Goal: Transaction & Acquisition: Book appointment/travel/reservation

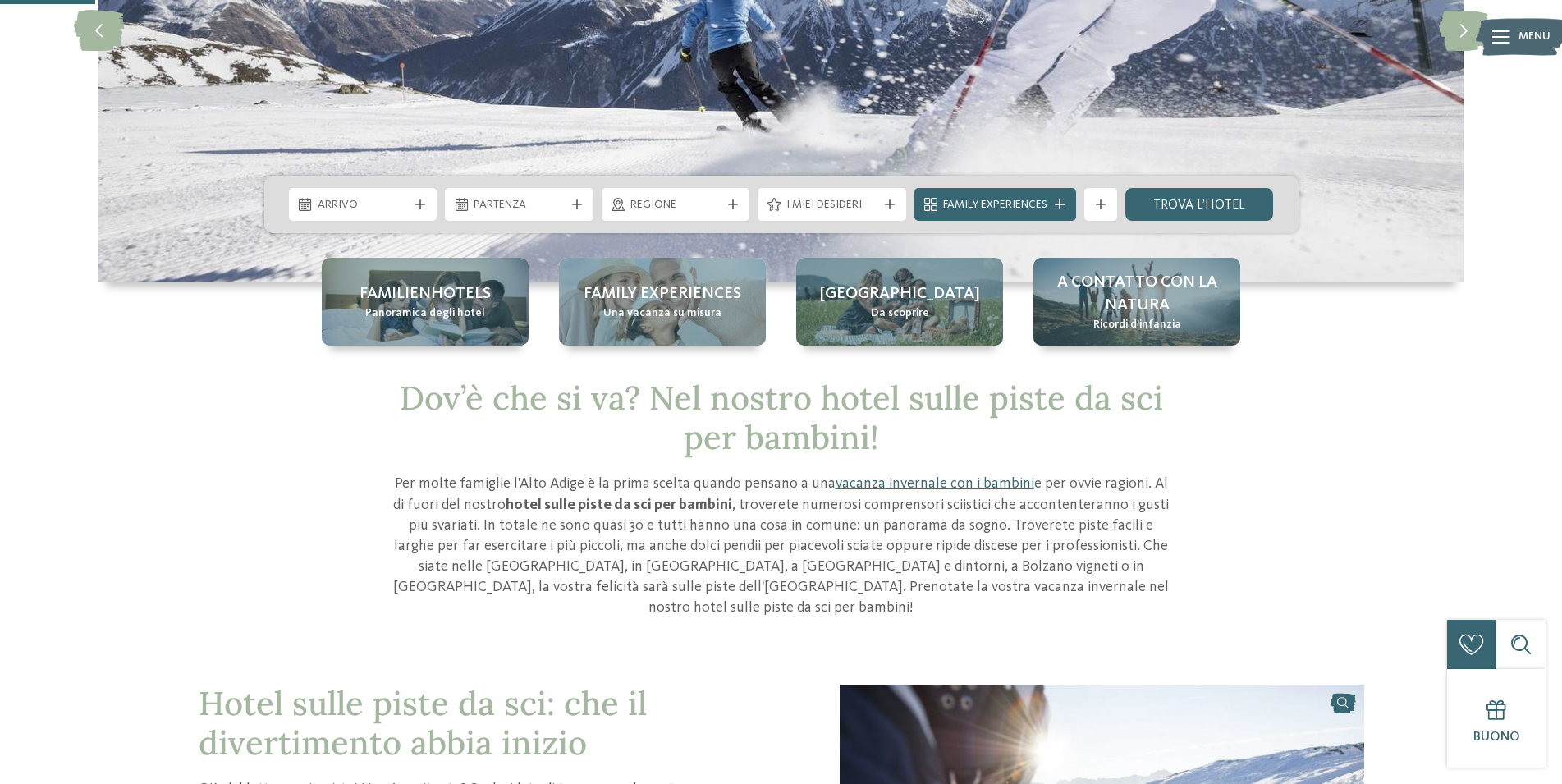
scroll to position [251, 0]
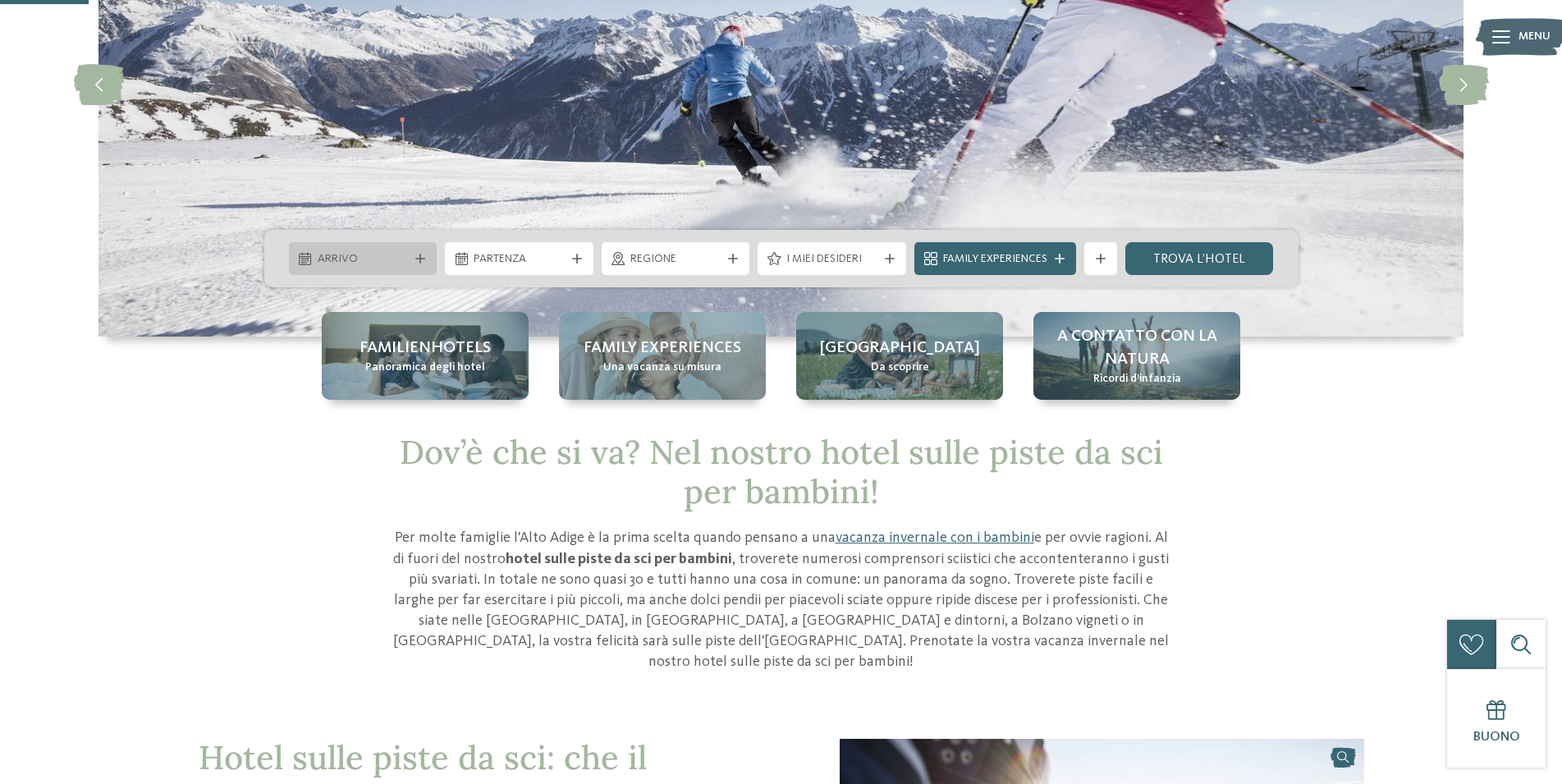
click at [420, 262] on icon at bounding box center [420, 258] width 10 height 10
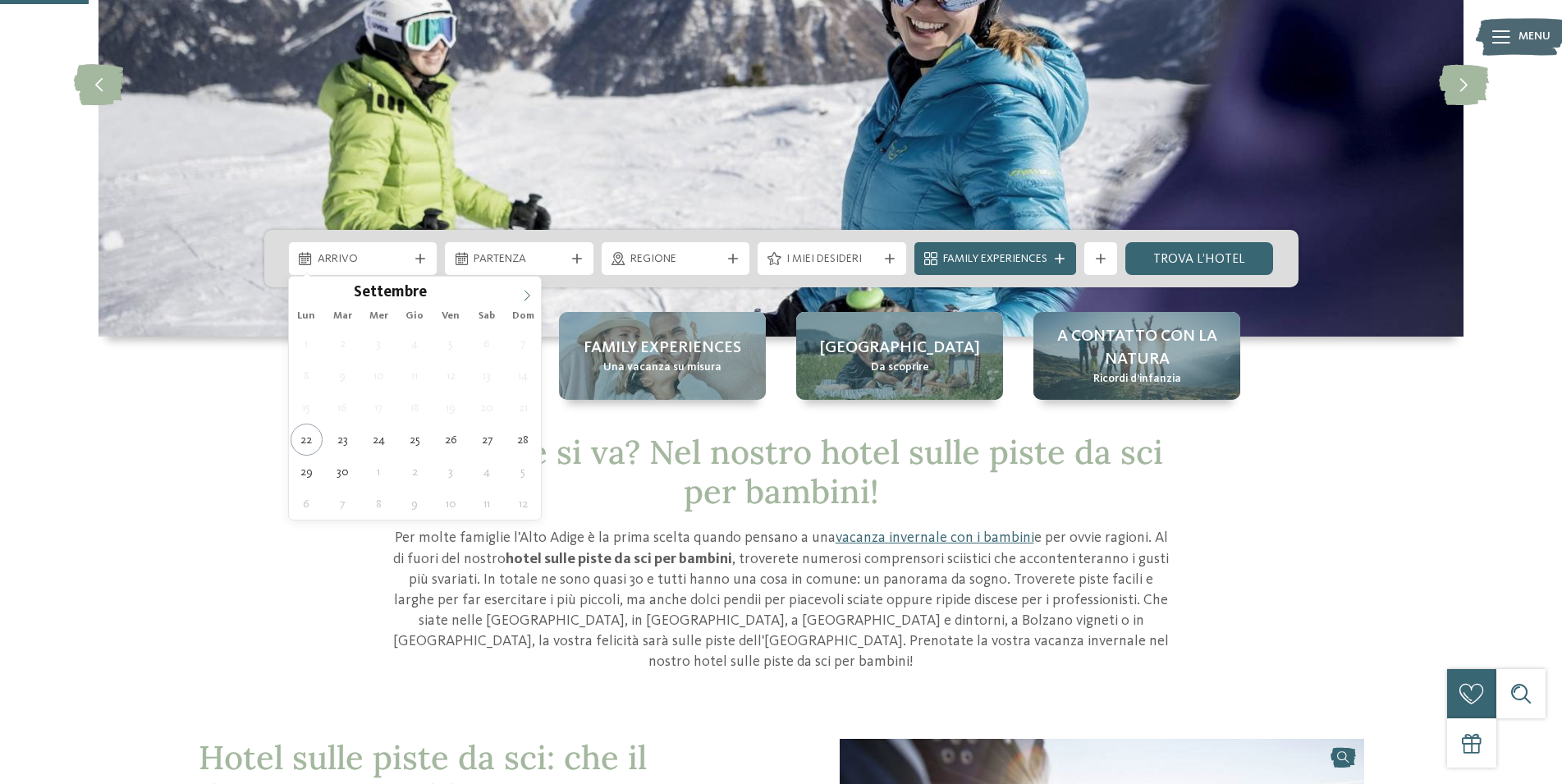
click at [524, 292] on icon at bounding box center [527, 295] width 12 height 12
type input "****"
click at [524, 292] on icon at bounding box center [527, 295] width 12 height 12
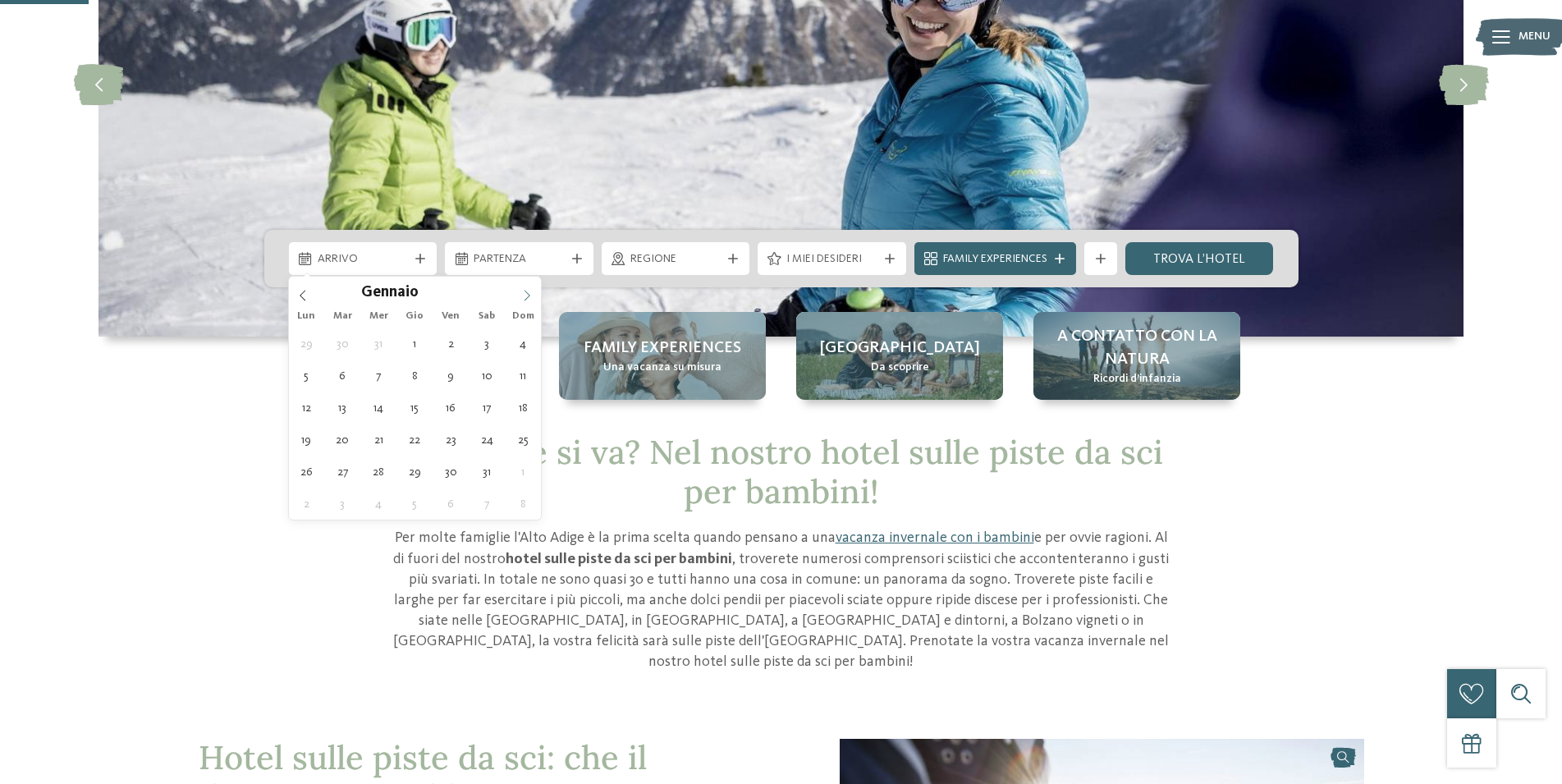
click at [524, 292] on icon at bounding box center [527, 295] width 12 height 12
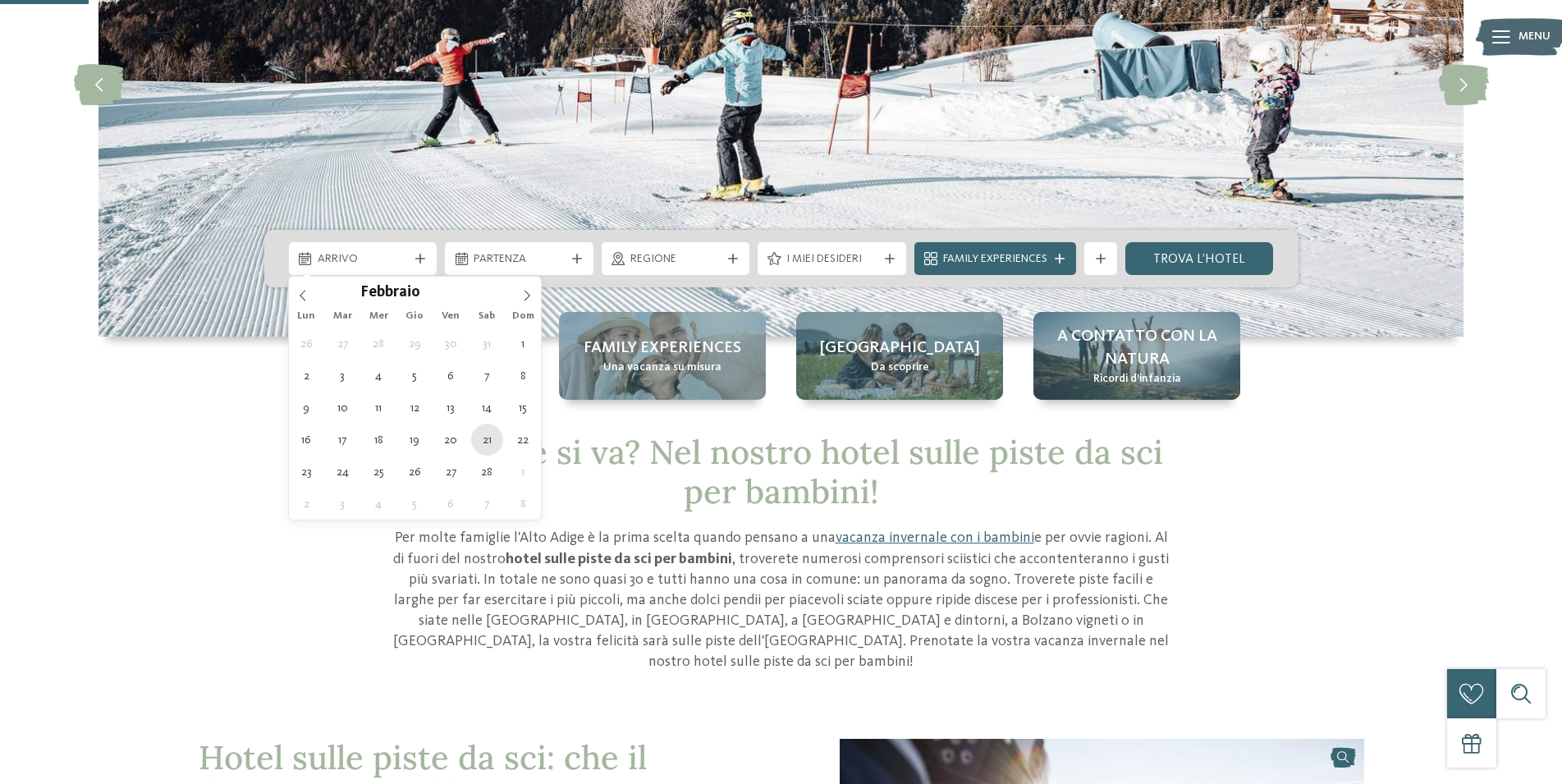
type div "21.02.2026"
type input "****"
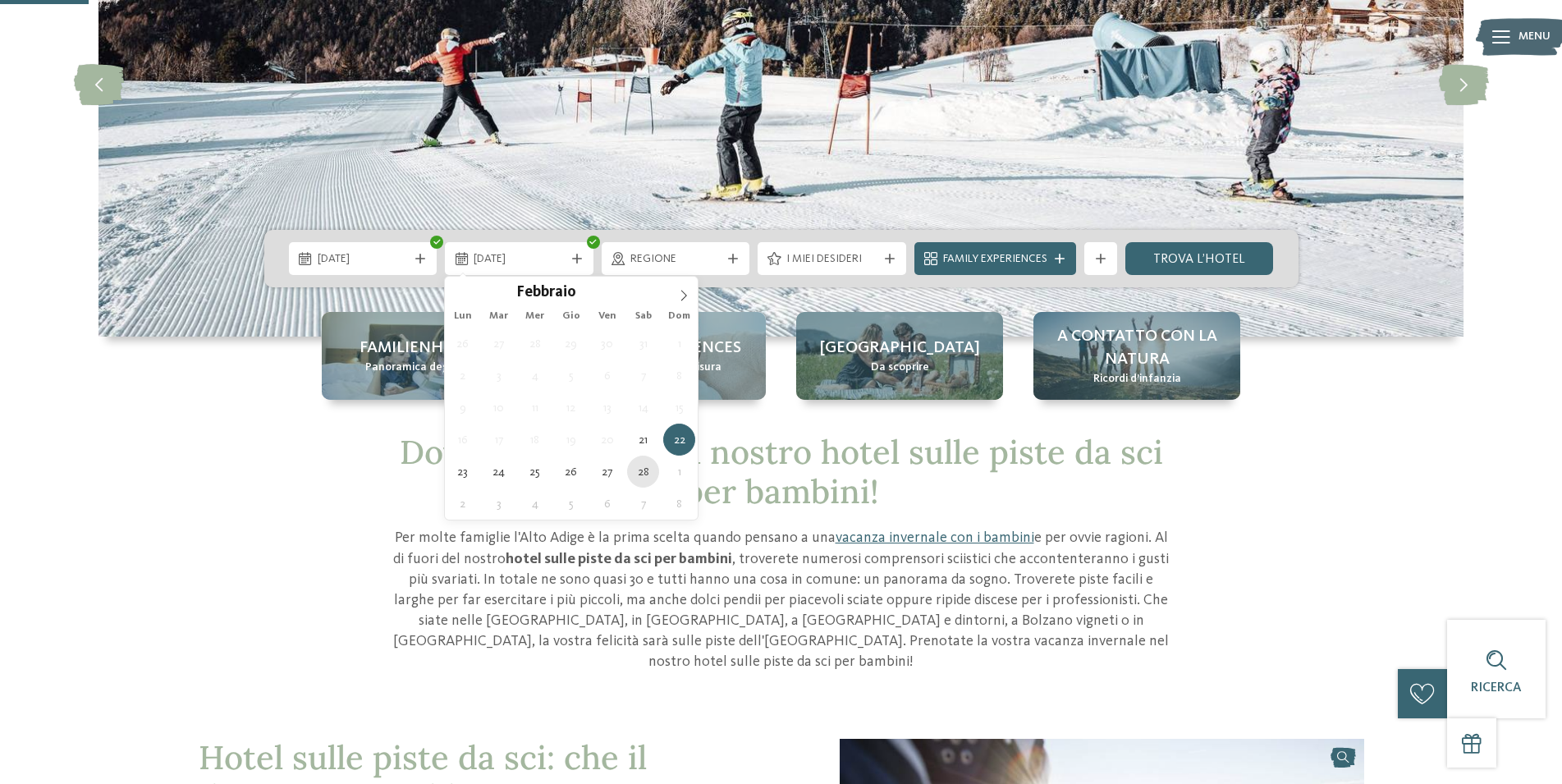
type div "28.02.2026"
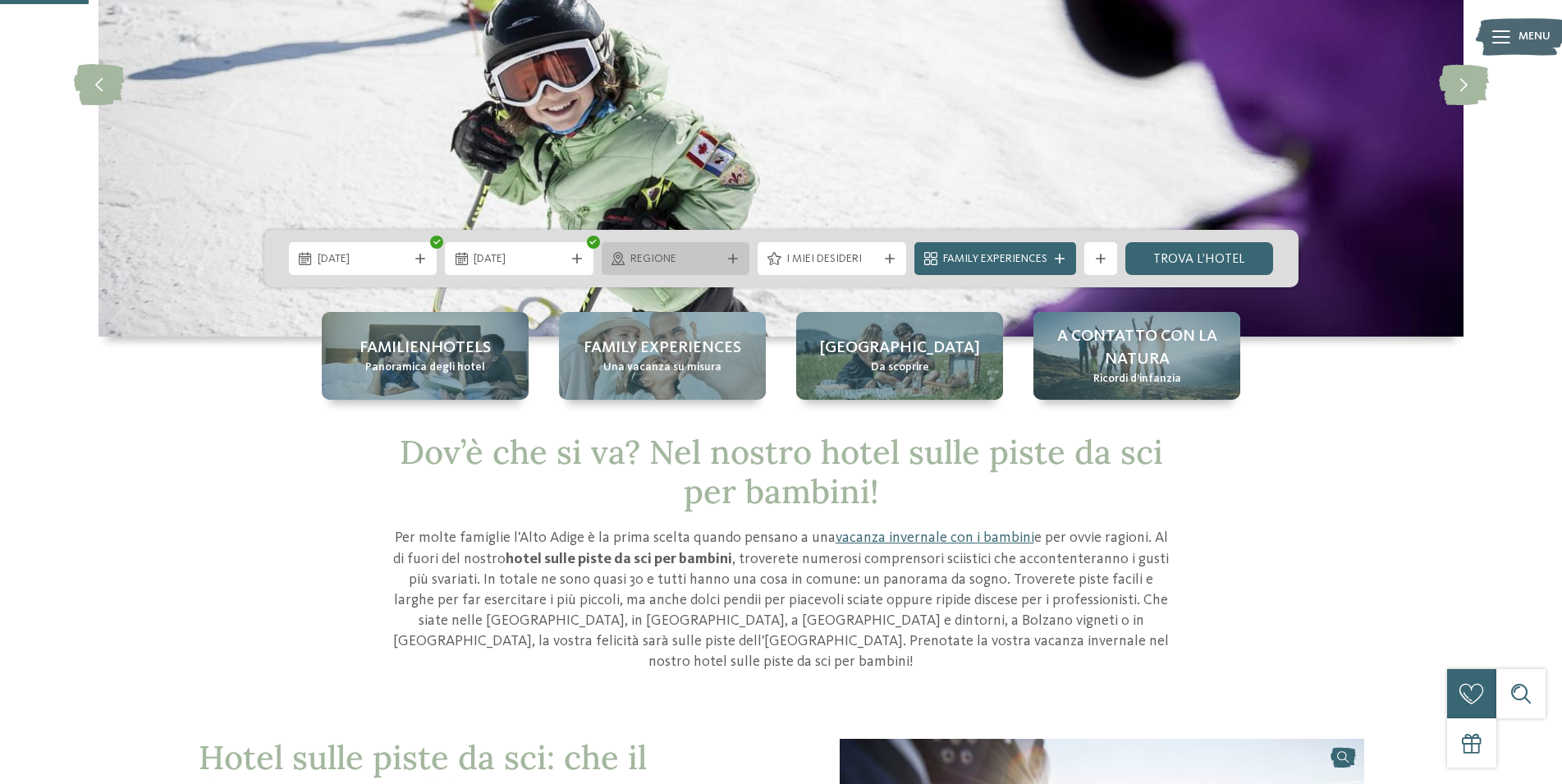
click at [724, 268] on div "Regione" at bounding box center [676, 258] width 149 height 33
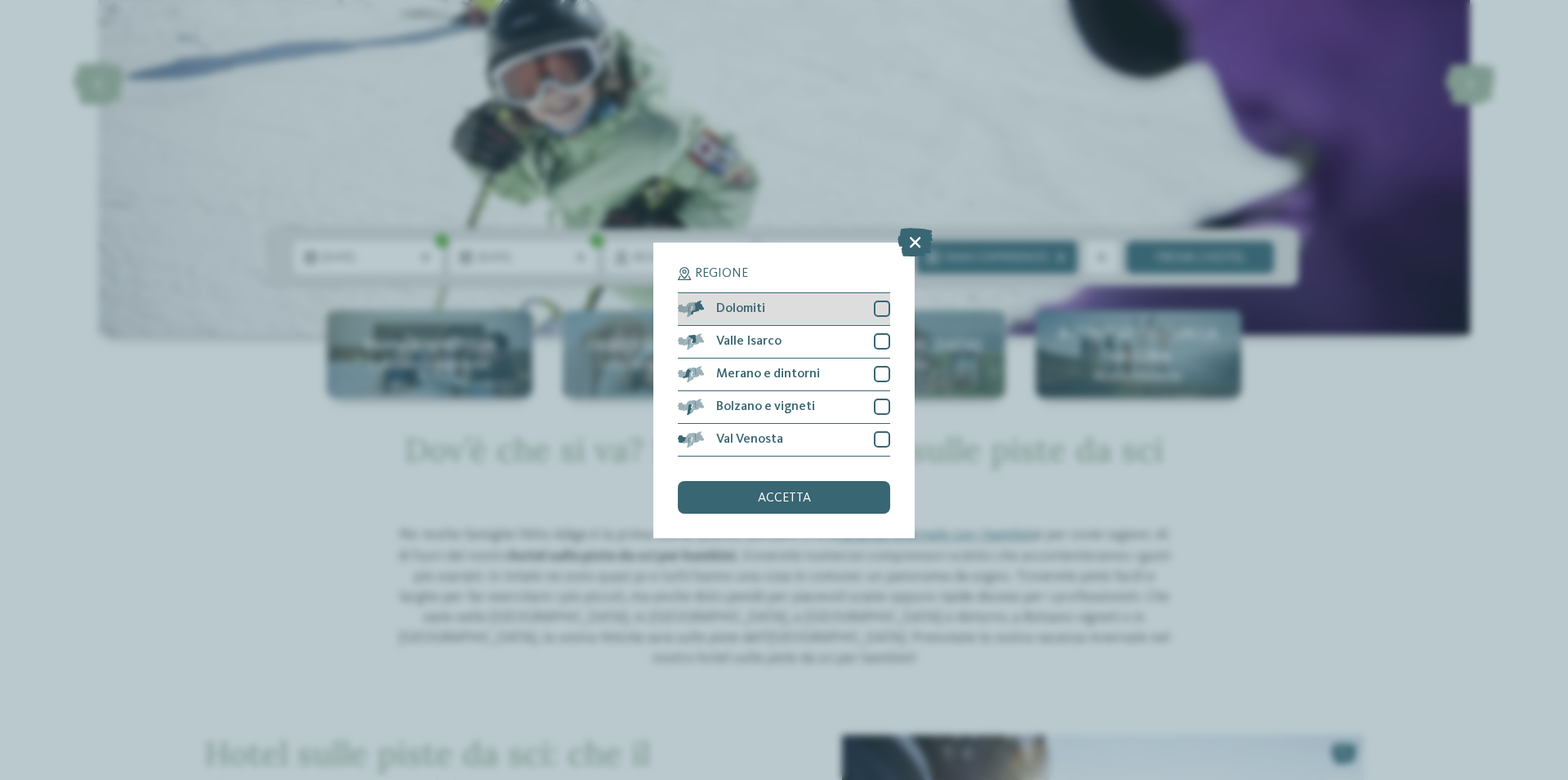
click at [878, 311] on div at bounding box center [882, 309] width 16 height 16
click at [878, 366] on div at bounding box center [882, 374] width 16 height 16
click at [889, 399] on div at bounding box center [882, 406] width 16 height 16
click at [877, 444] on div at bounding box center [882, 439] width 16 height 16
click at [872, 340] on div "Valle Isarco" at bounding box center [784, 342] width 213 height 33
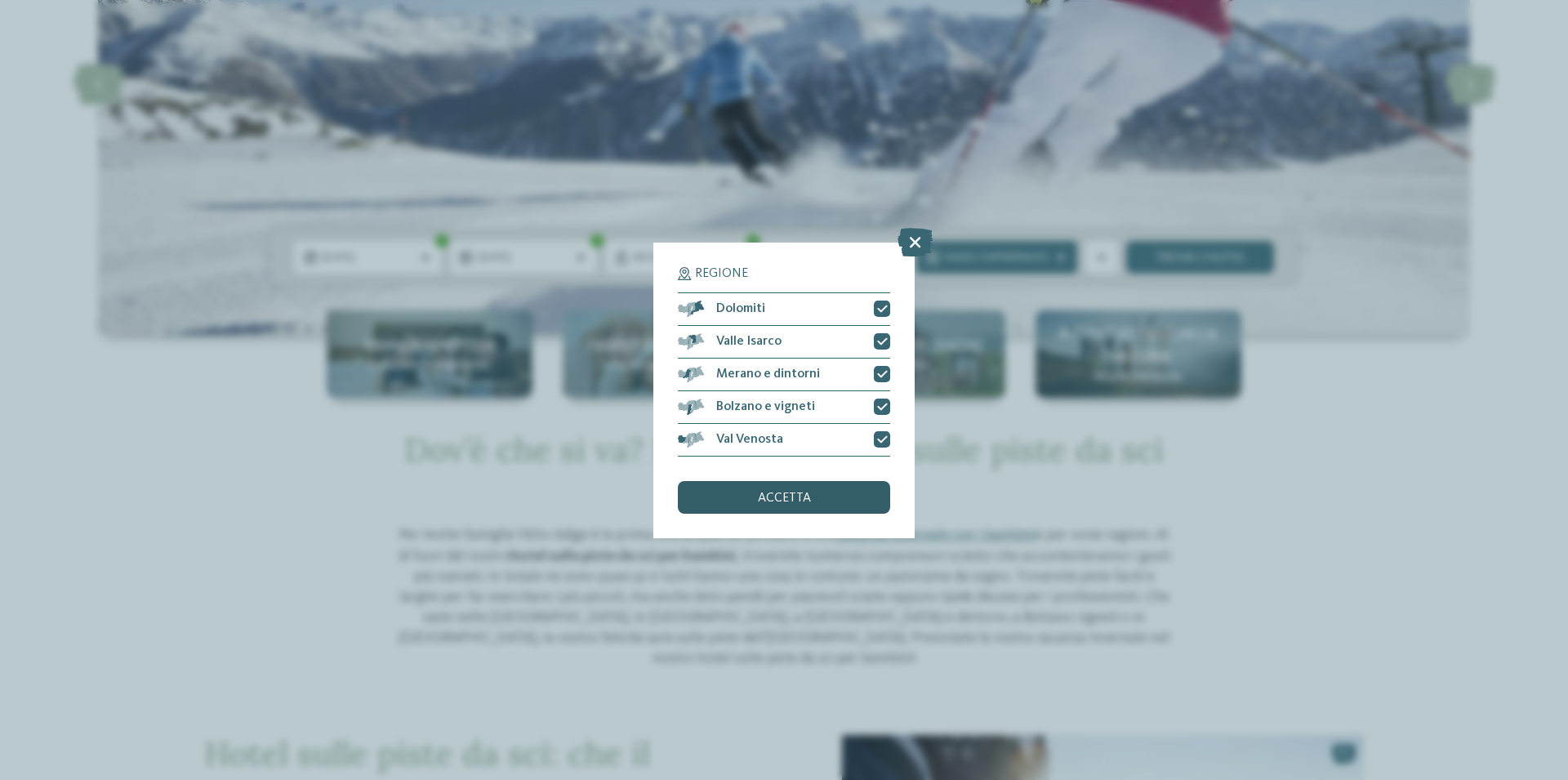
click at [842, 487] on div "accetta" at bounding box center [784, 497] width 213 height 33
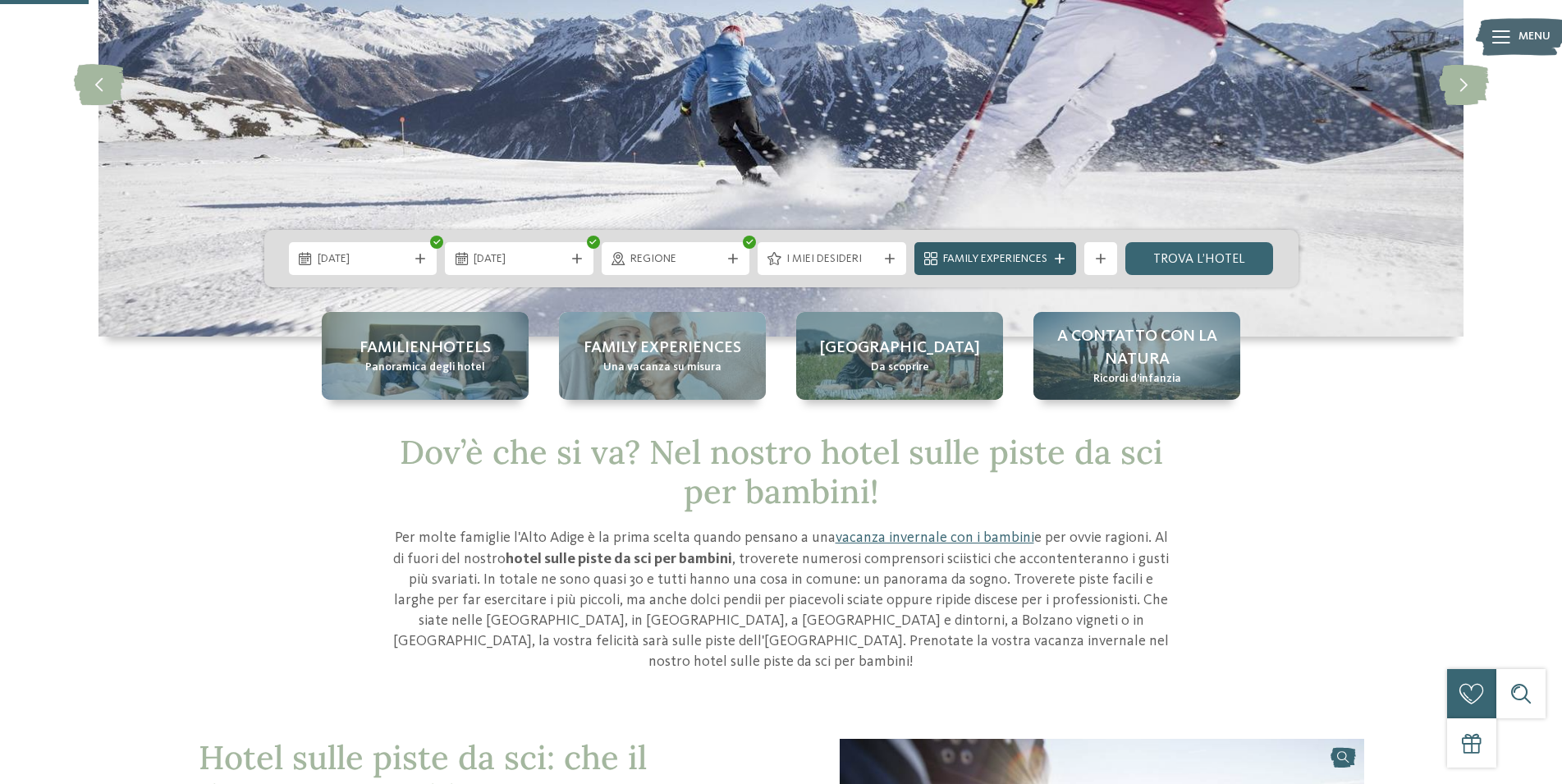
click at [1034, 264] on span "Family Experiences" at bounding box center [995, 259] width 104 height 16
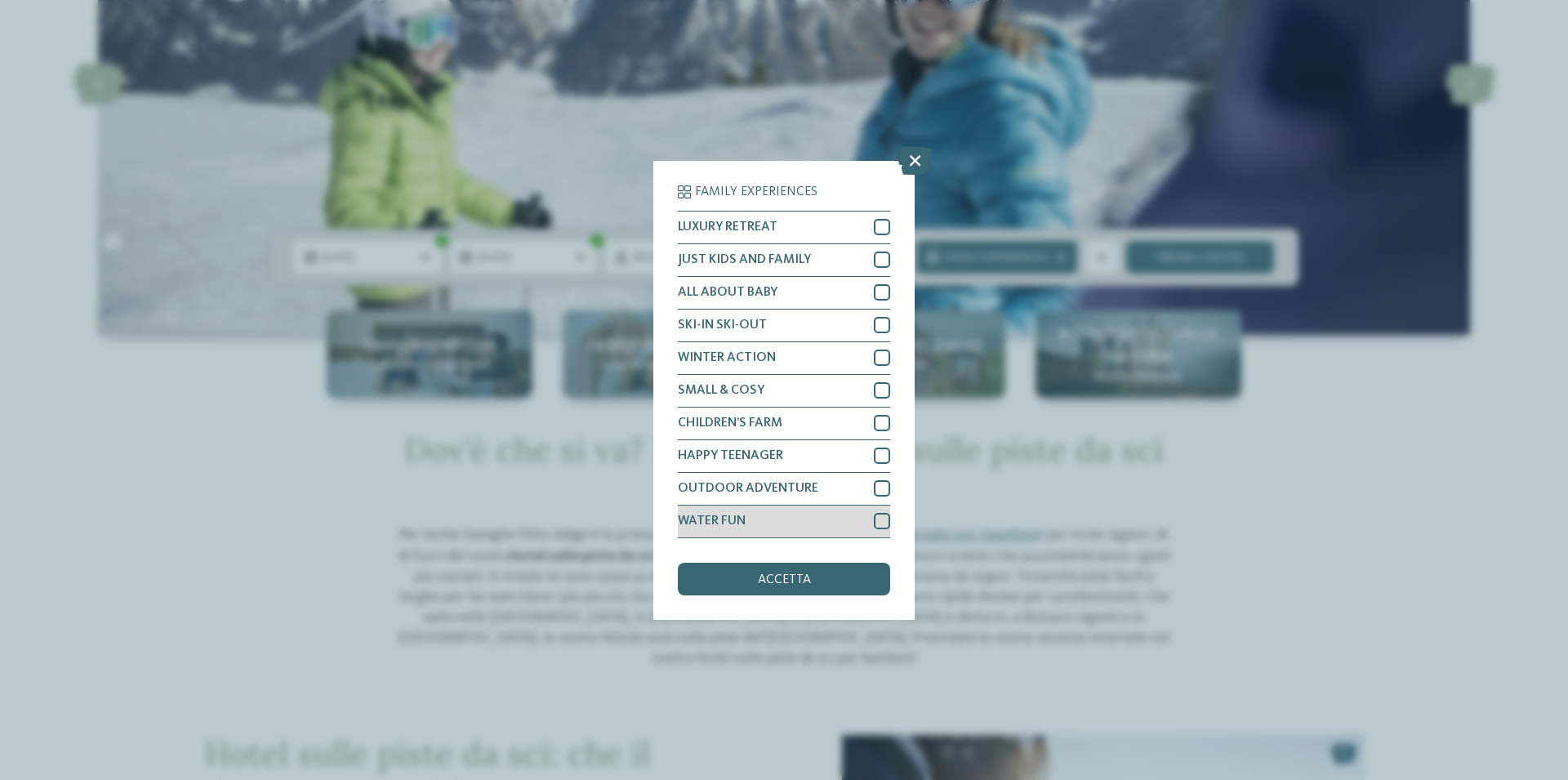
click at [885, 519] on div at bounding box center [882, 520] width 16 height 16
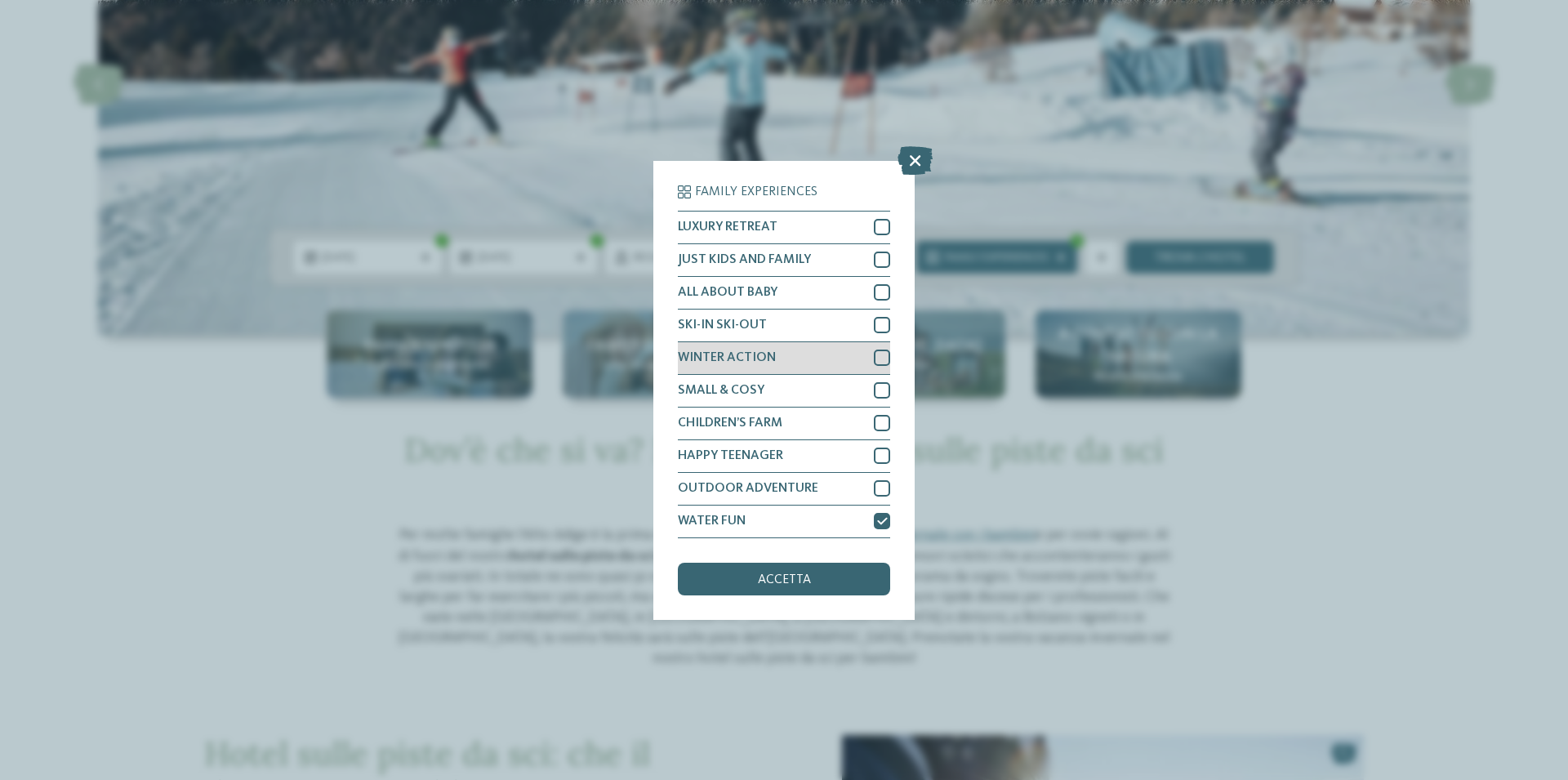
click at [877, 354] on div at bounding box center [882, 358] width 16 height 16
click at [877, 327] on div at bounding box center [882, 325] width 16 height 16
click at [878, 287] on div at bounding box center [882, 292] width 16 height 16
click at [906, 164] on icon at bounding box center [914, 160] width 35 height 29
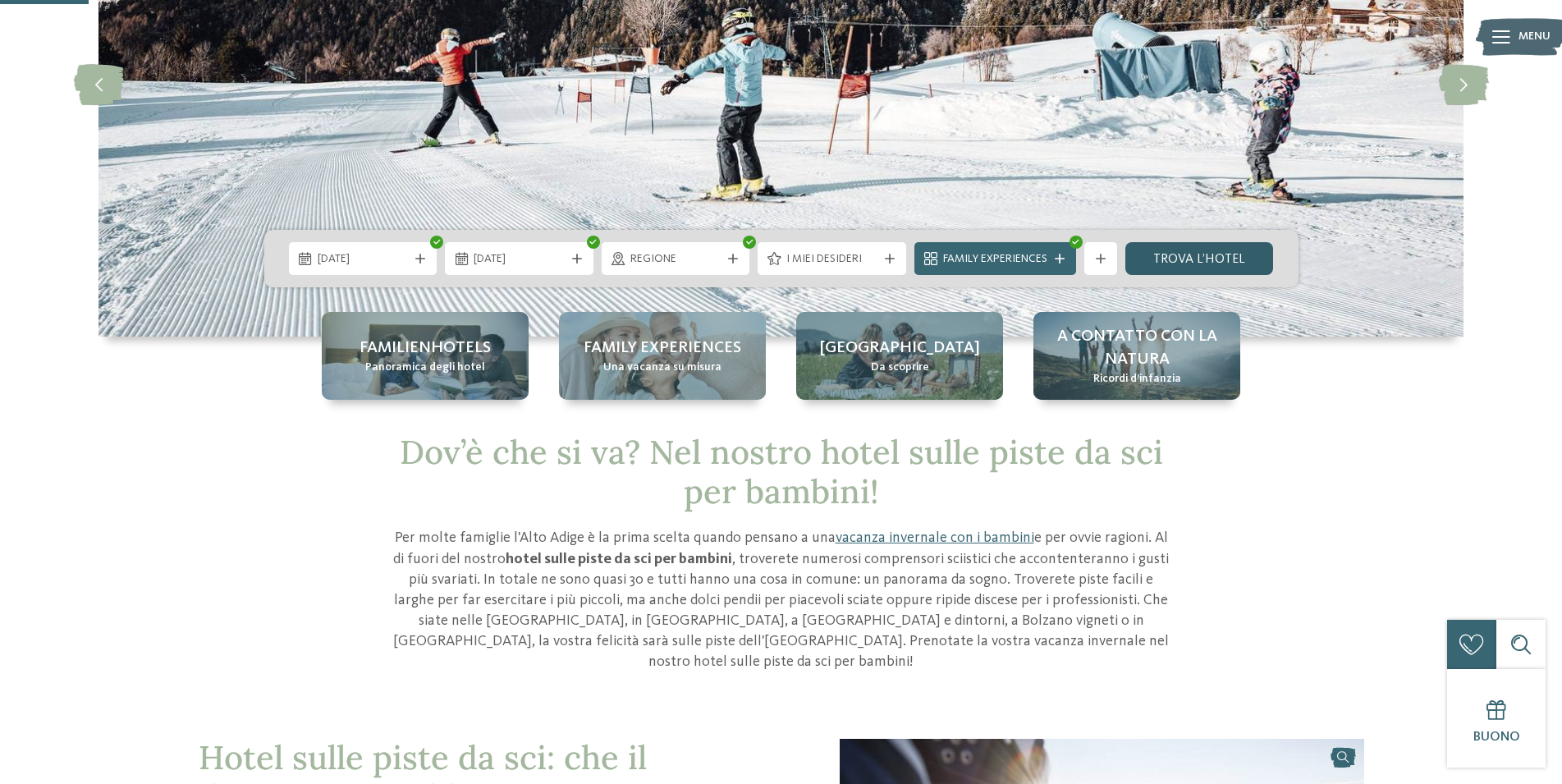
click at [1207, 245] on link "trova l’hotel" at bounding box center [1200, 258] width 149 height 33
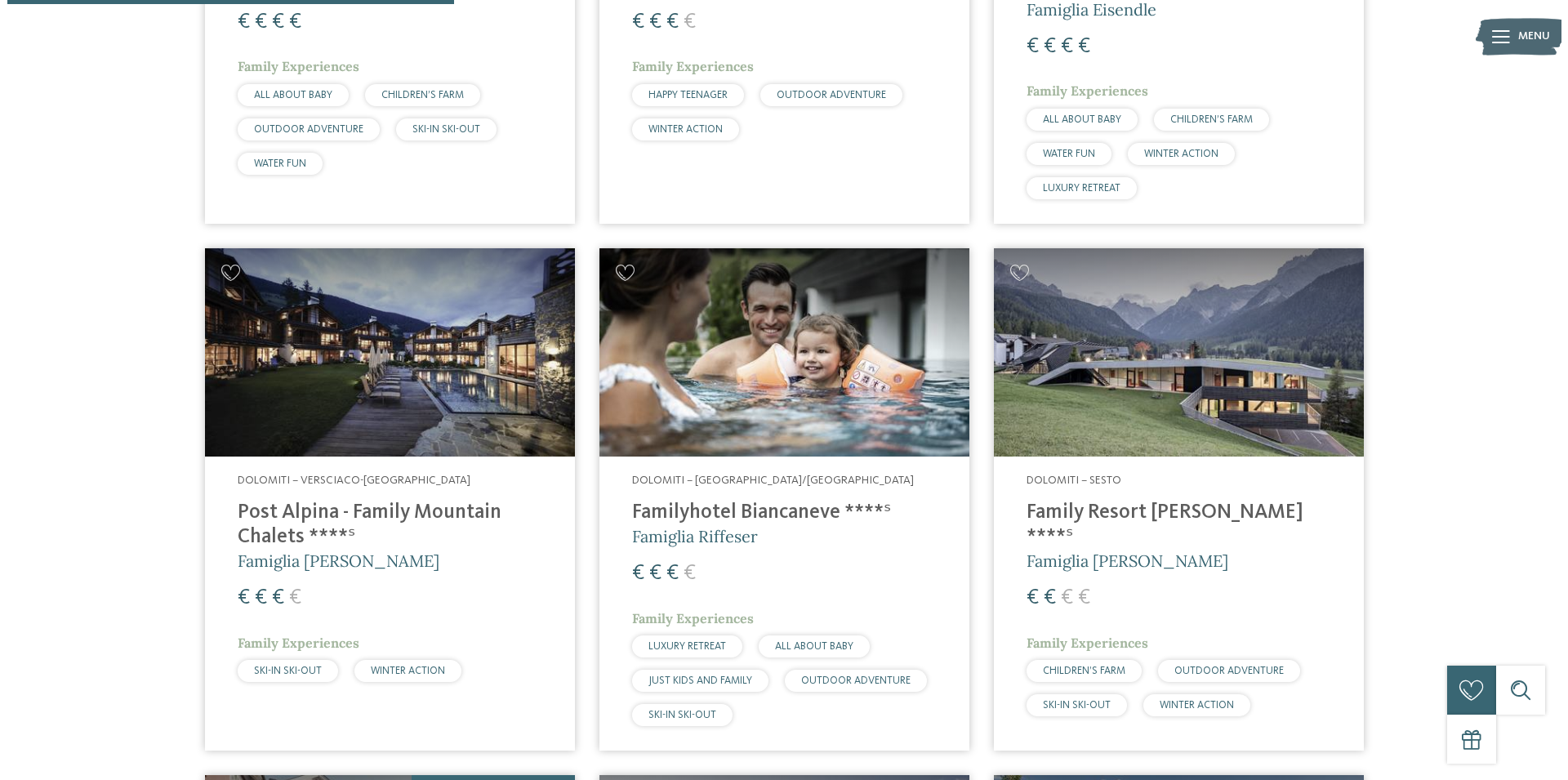
scroll to position [1034, 0]
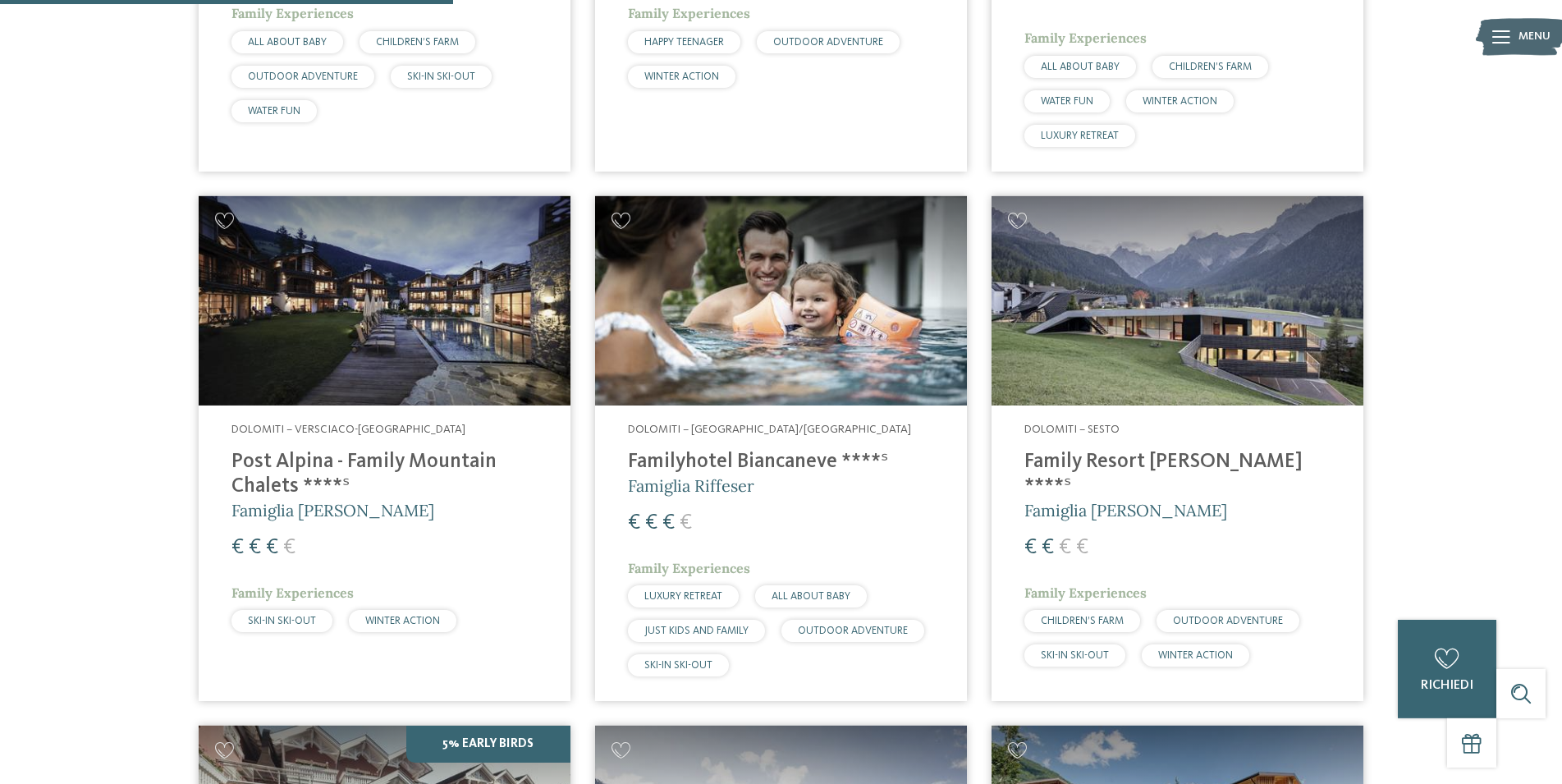
click at [801, 440] on div "Dolomiti – Selva/Val Gardena Familyhotel Biancaneve ****ˢ Famiglia Riffeser € €…" at bounding box center [781, 553] width 371 height 295
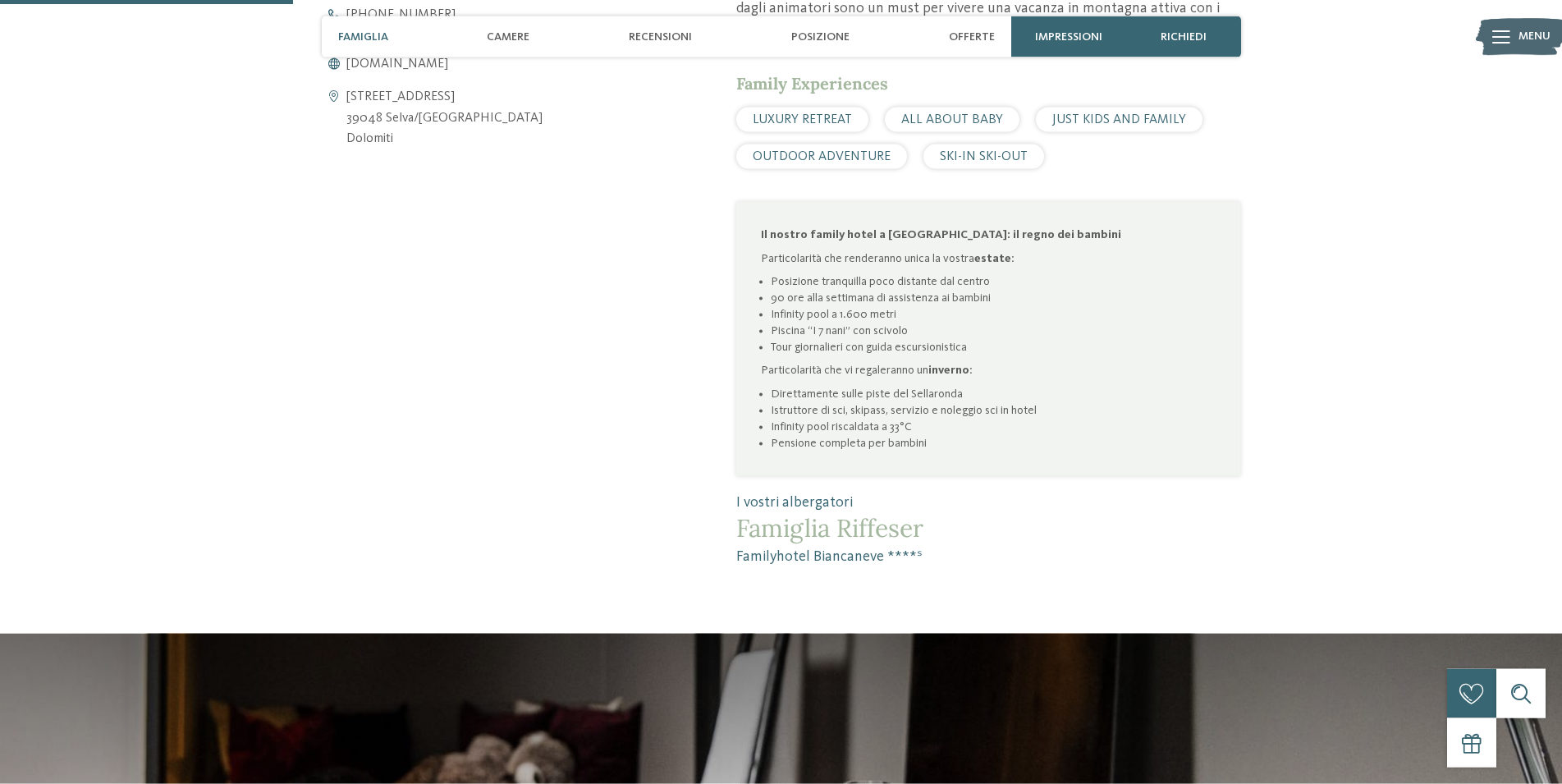
scroll to position [920, 0]
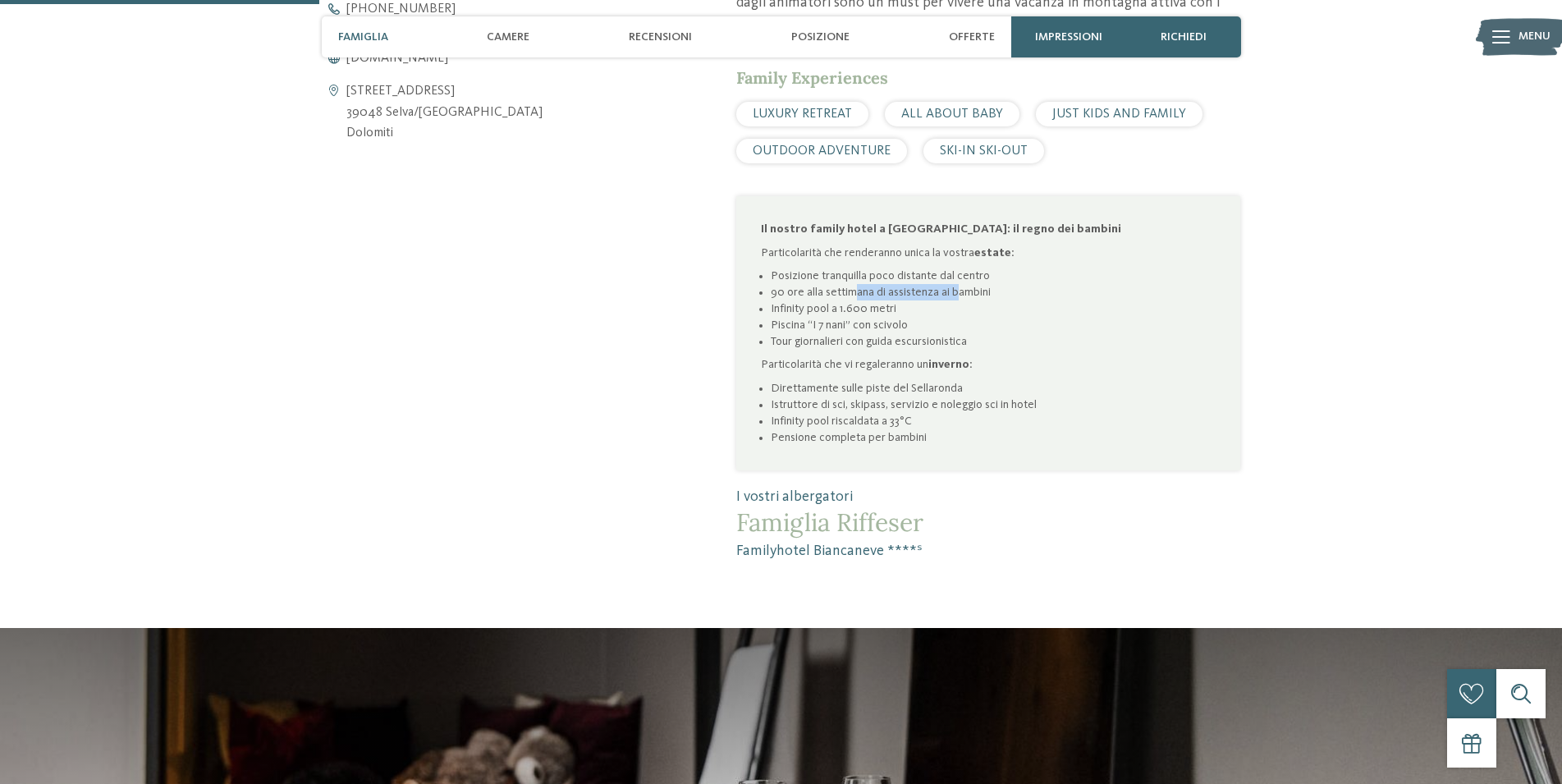
drag, startPoint x: 852, startPoint y: 299, endPoint x: 1025, endPoint y: 320, distance: 174.3
click at [958, 292] on li "90 ore alla settimana di assistenza ai bambini" at bounding box center [993, 292] width 445 height 16
click at [1025, 317] on li "Infinity pool a 1.600 metri" at bounding box center [993, 309] width 445 height 16
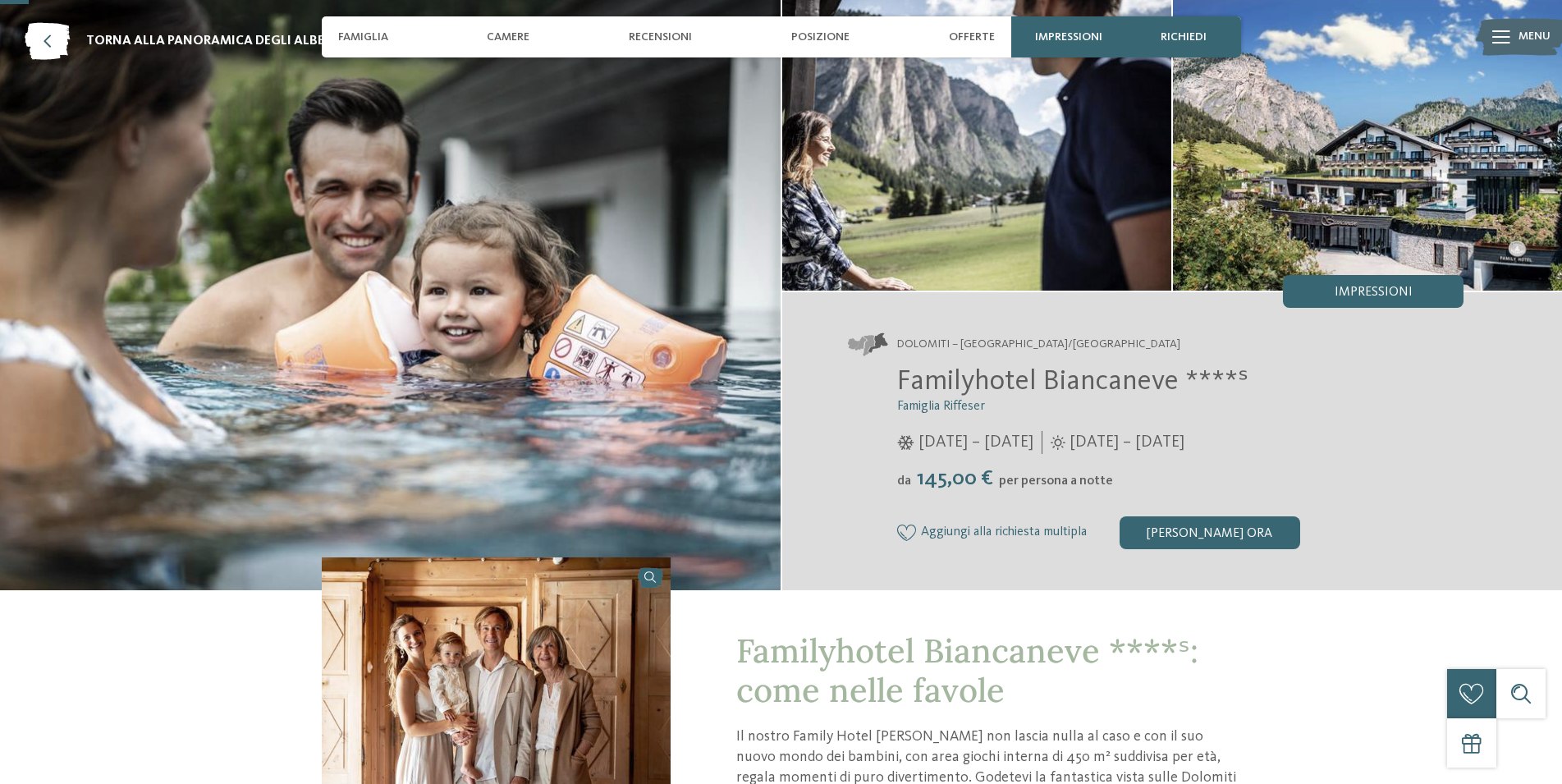
scroll to position [0, 0]
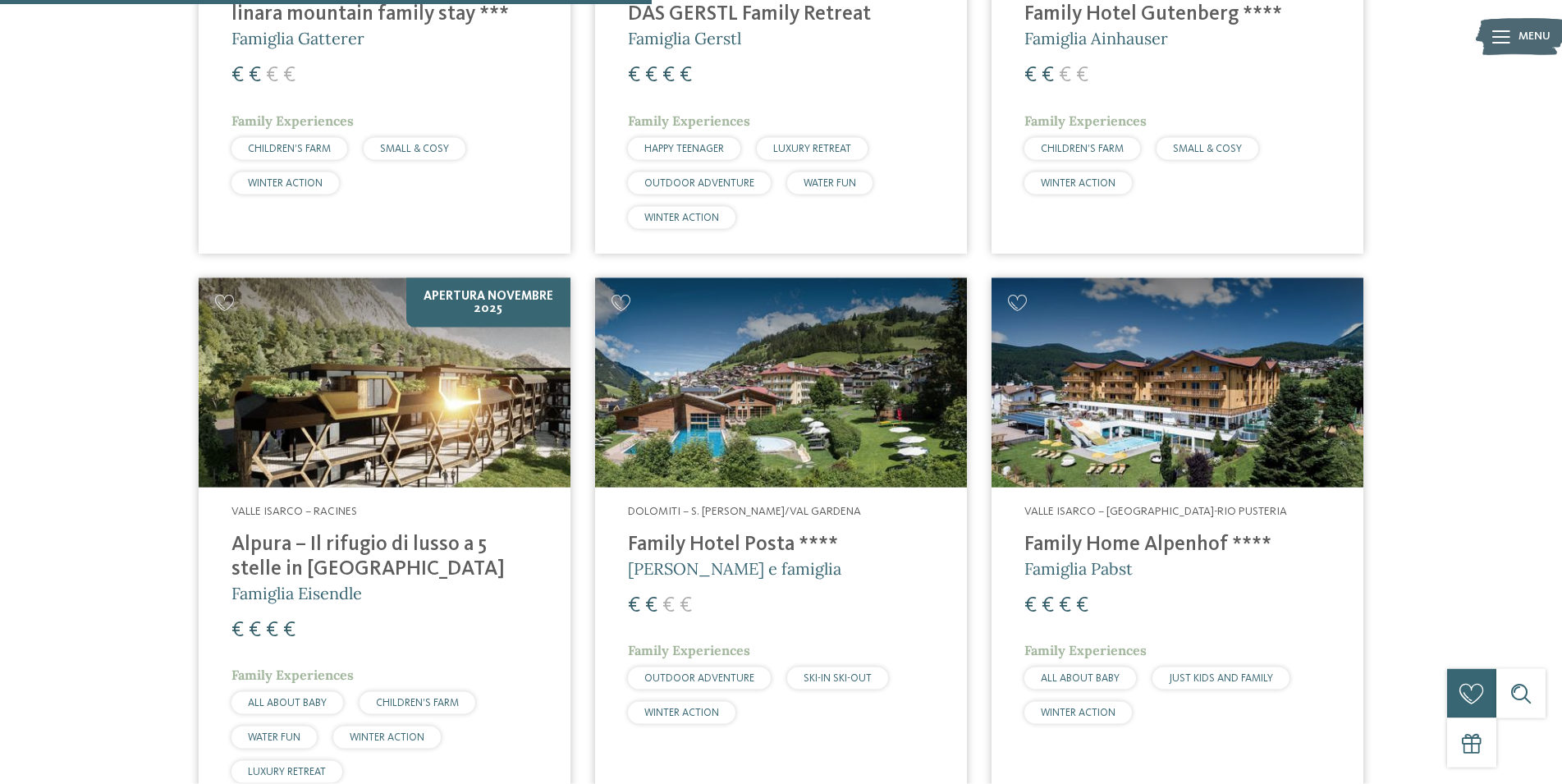
scroll to position [1497, 0]
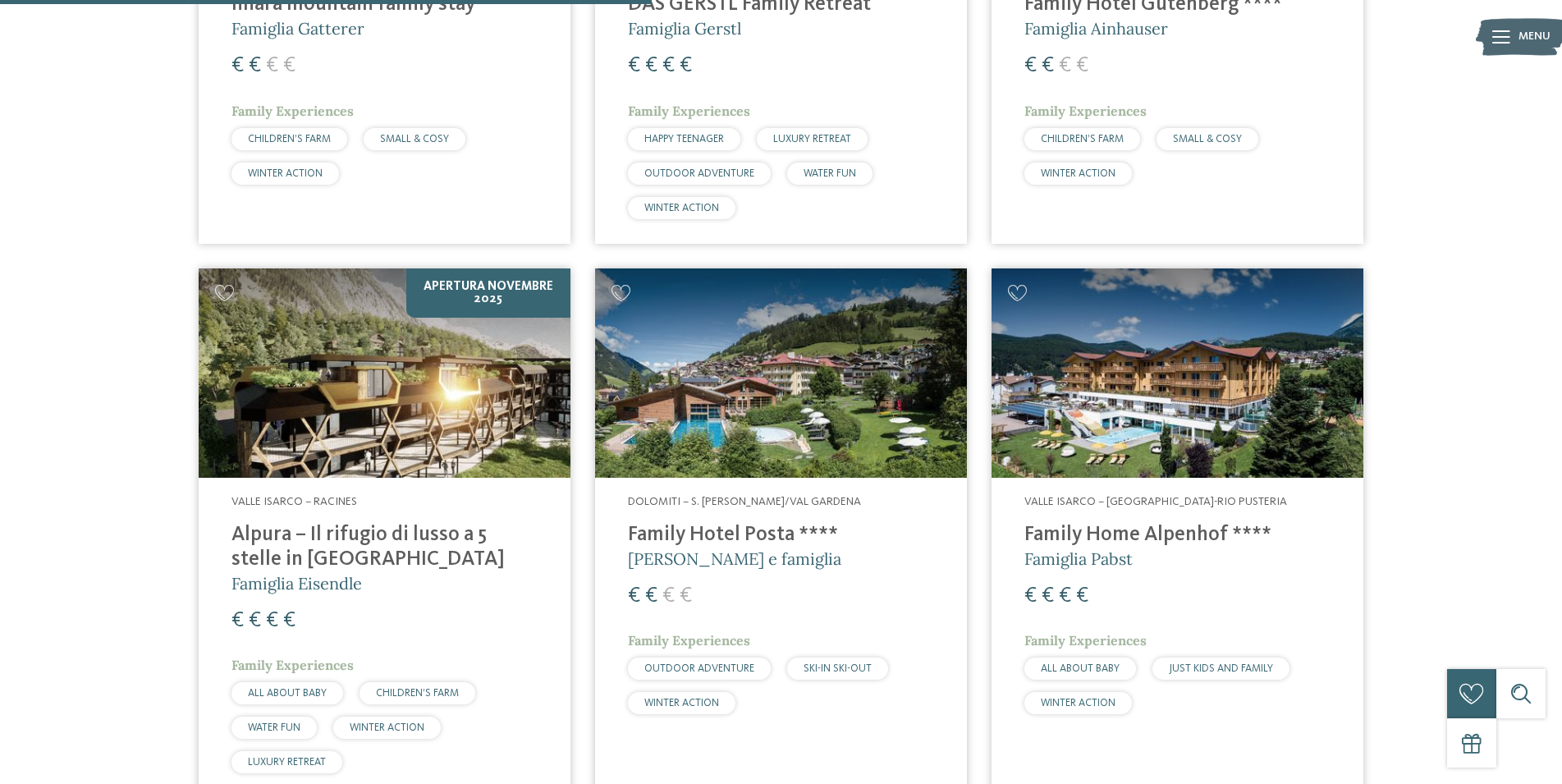
click at [746, 545] on h4 "Family Hotel Posta ****" at bounding box center [781, 535] width 306 height 24
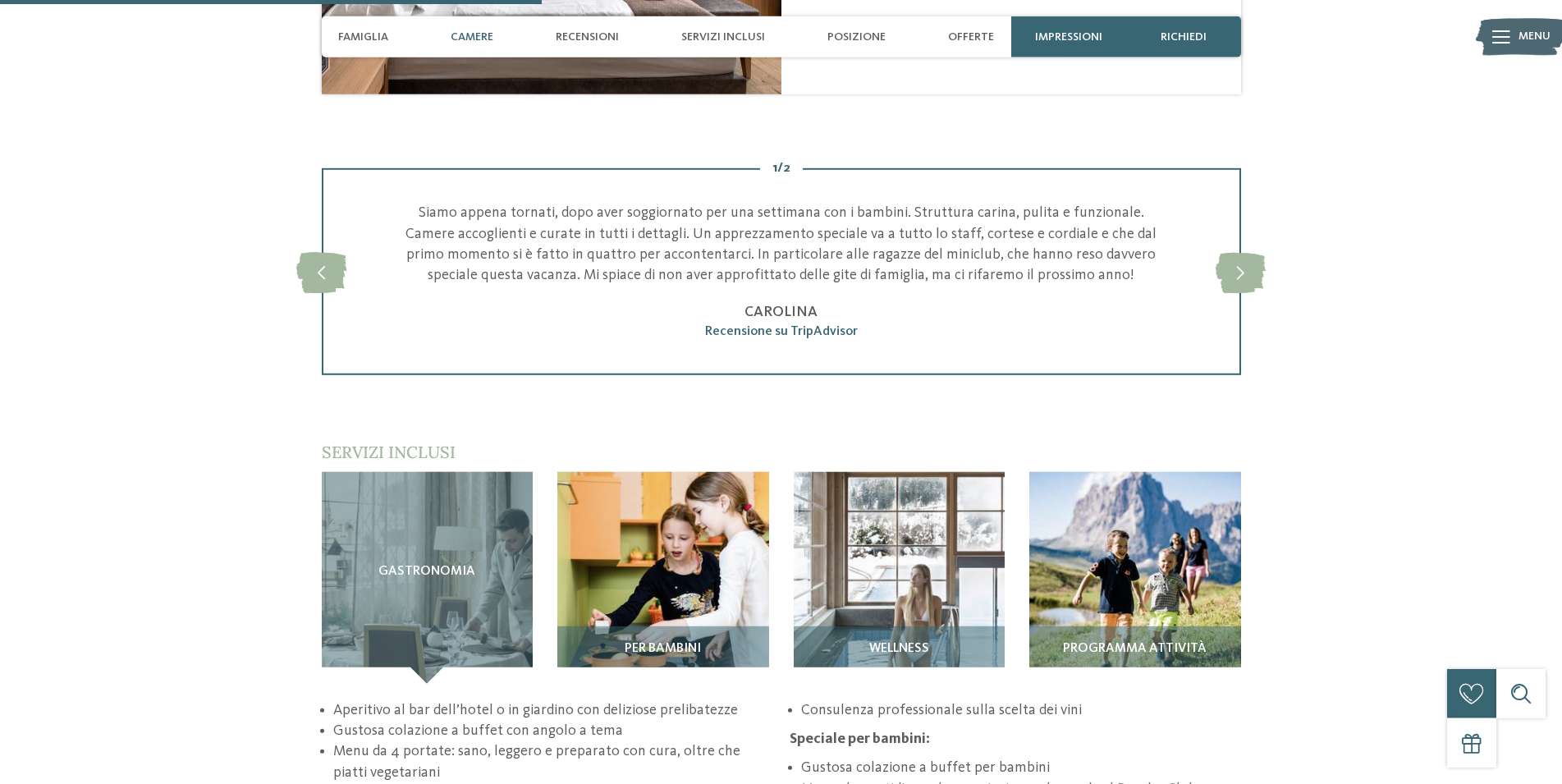
scroll to position [1507, 0]
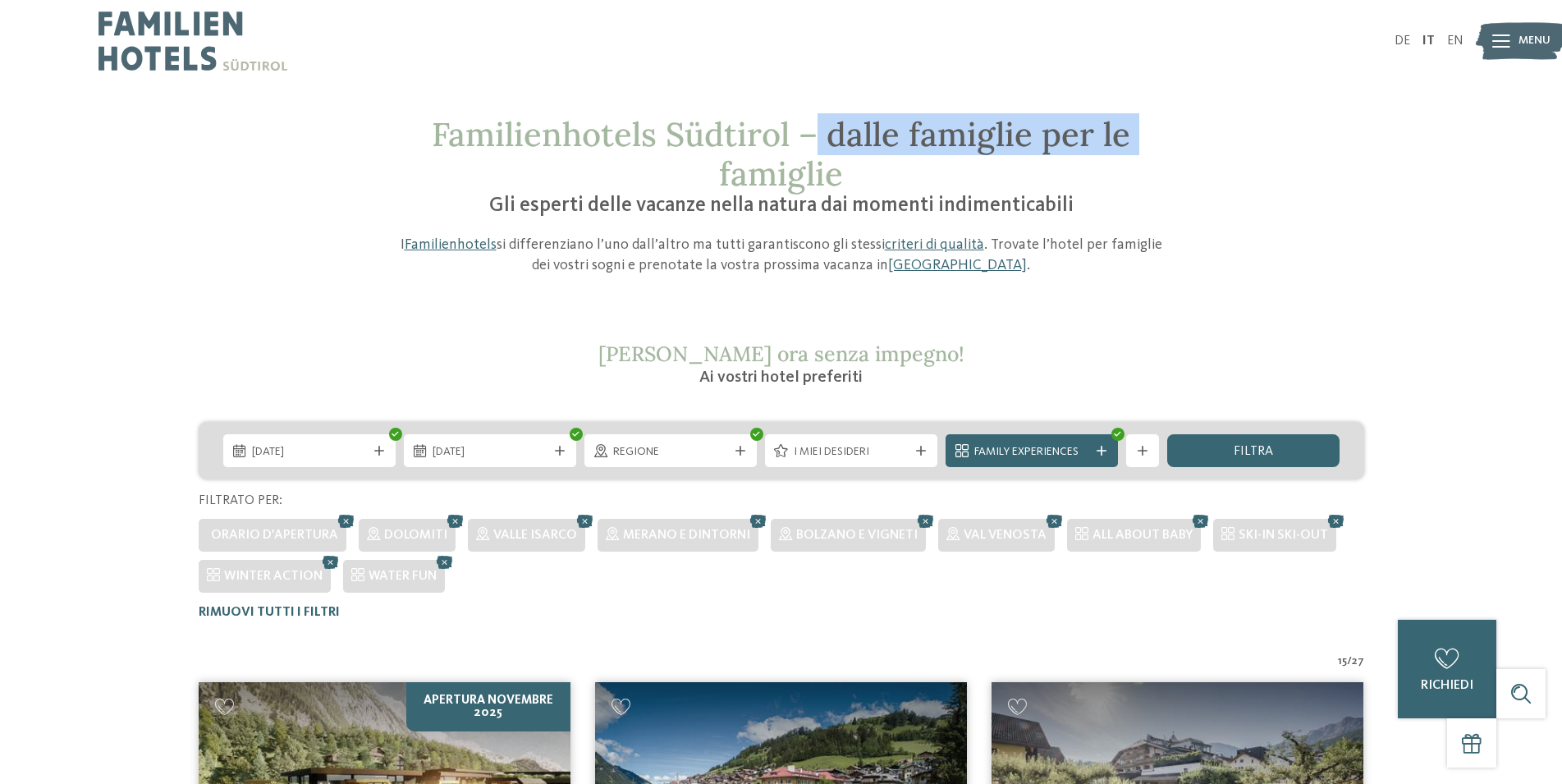
drag, startPoint x: 1027, startPoint y: 127, endPoint x: 817, endPoint y: 132, distance: 210.1
click at [817, 132] on h1 "Familienhotels Südtirol – dalle famiglie per le famiglie" at bounding box center [781, 154] width 780 height 79
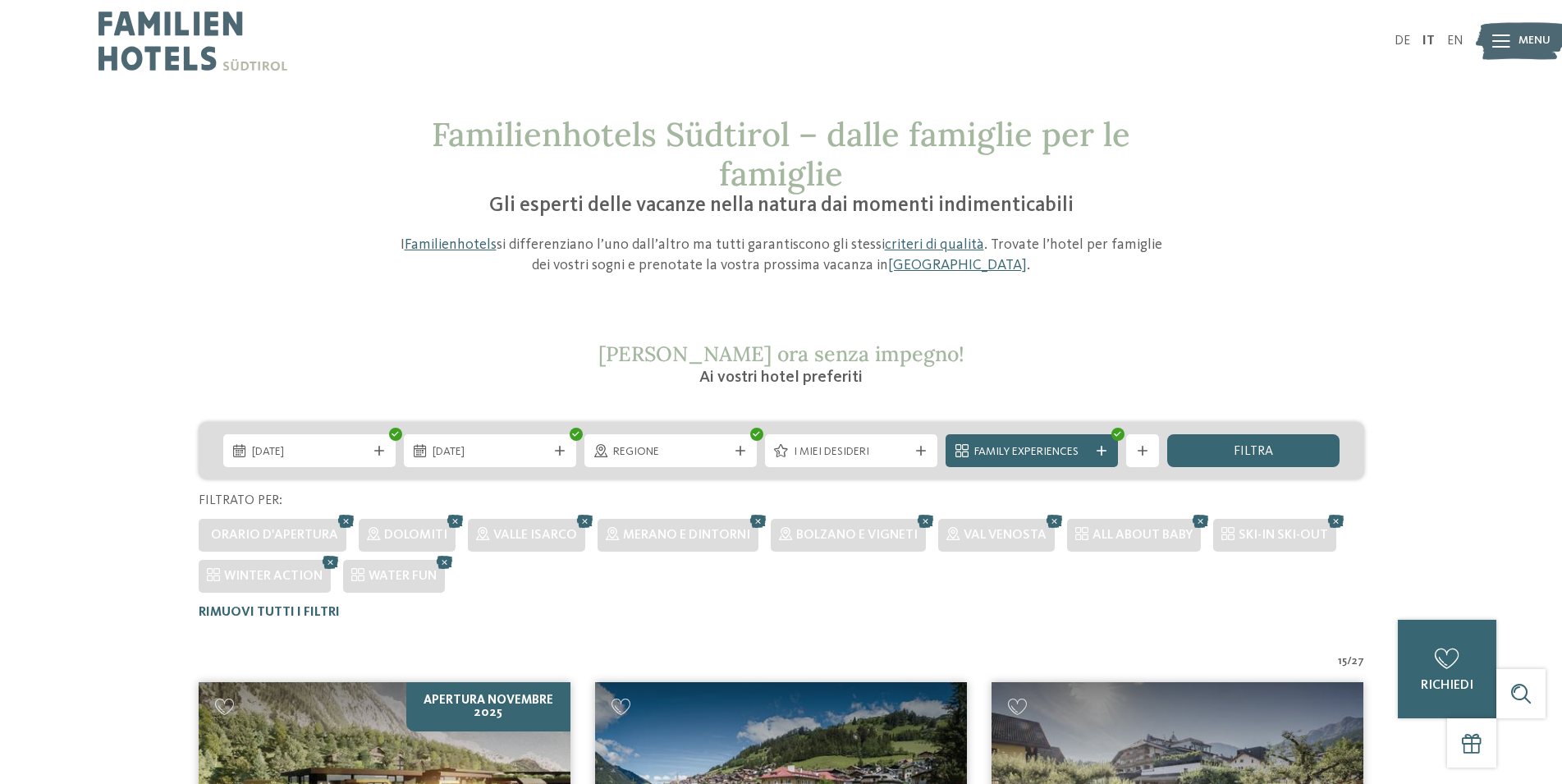
click at [1321, 167] on div "Familienhotels Südtirol – dalle famiglie per le famiglie Gli esperti delle vaca…" at bounding box center [781, 195] width 1116 height 161
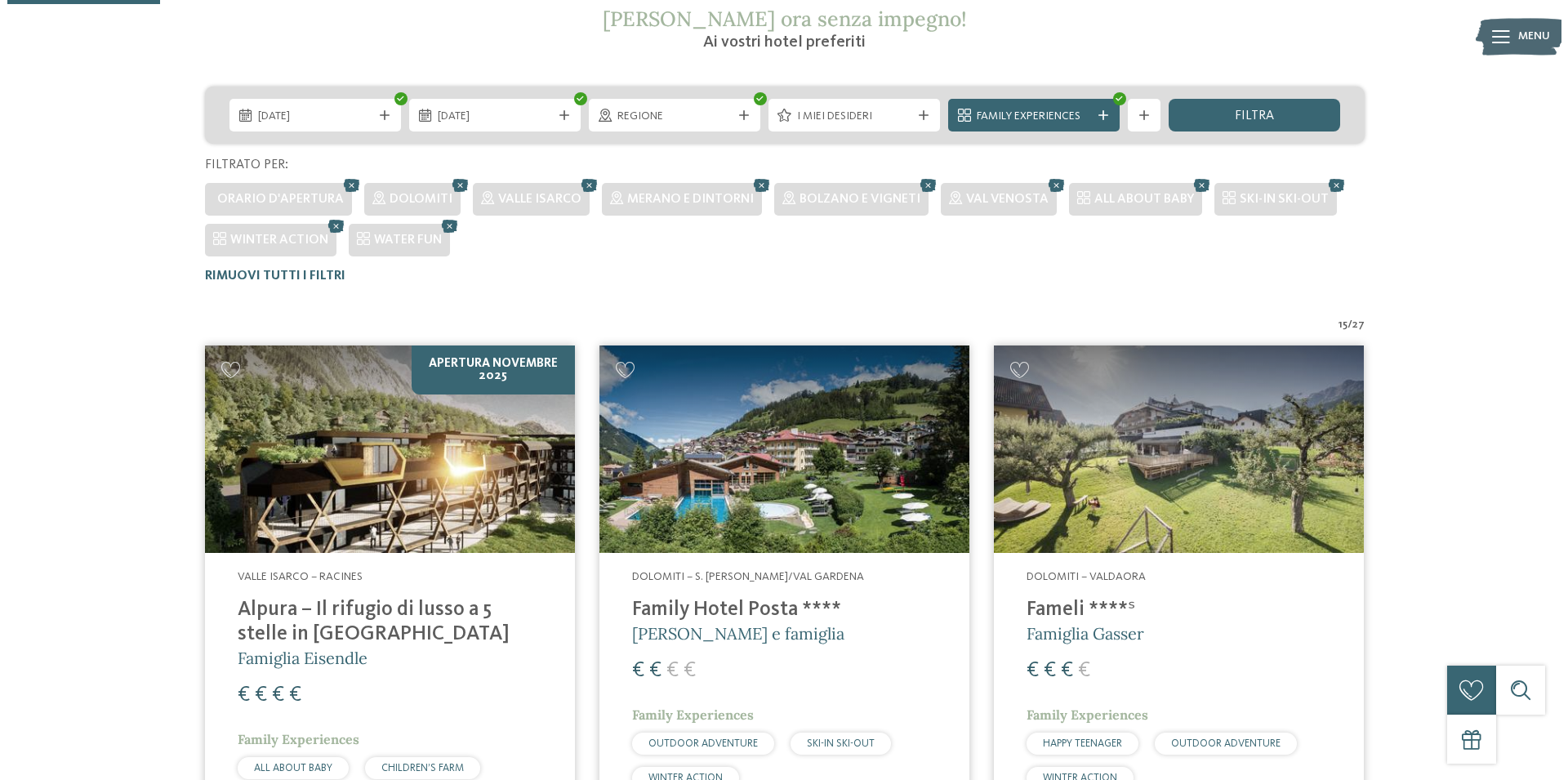
scroll to position [417, 0]
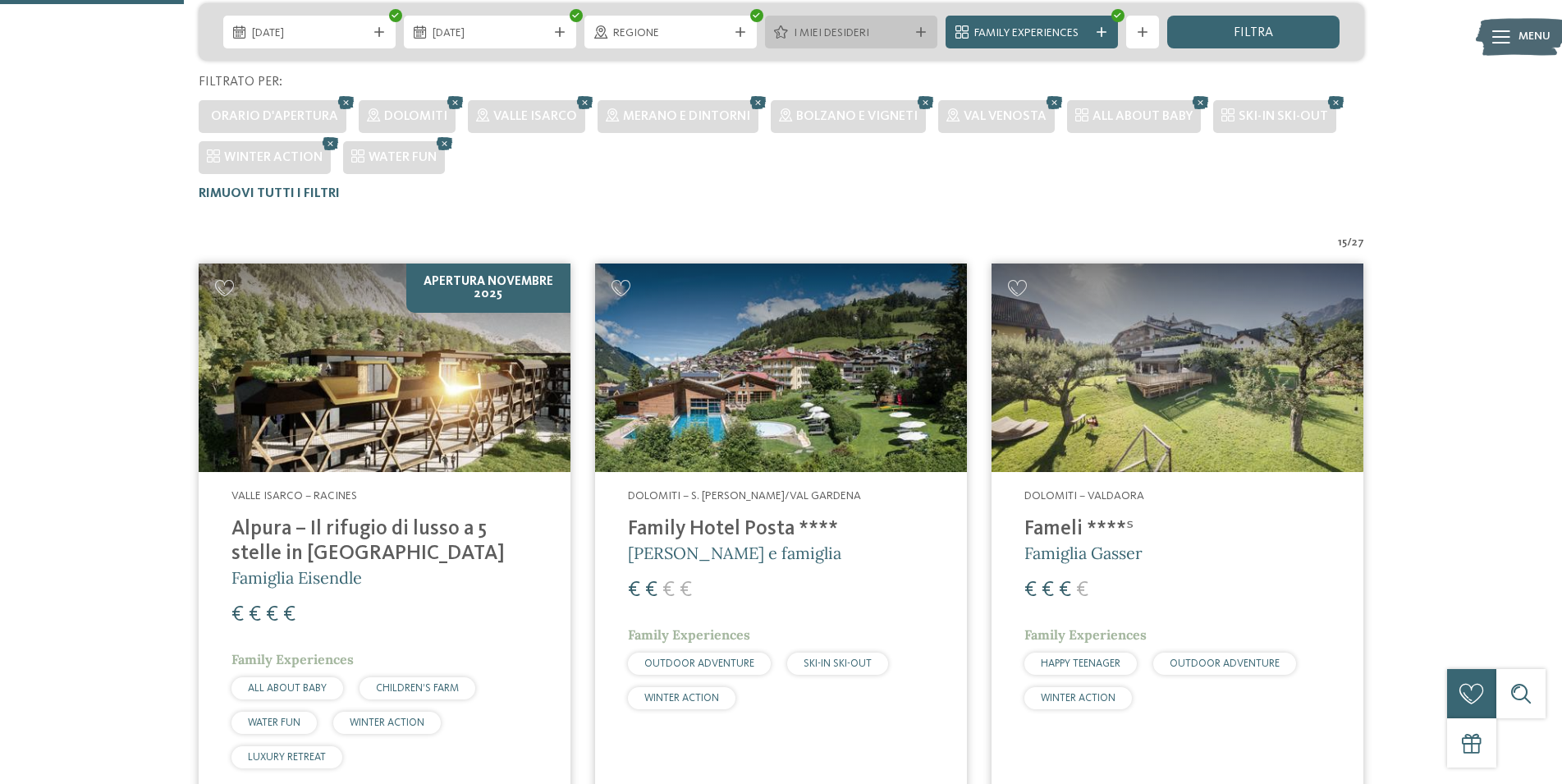
click at [881, 30] on span "I miei desideri" at bounding box center [851, 33] width 115 height 16
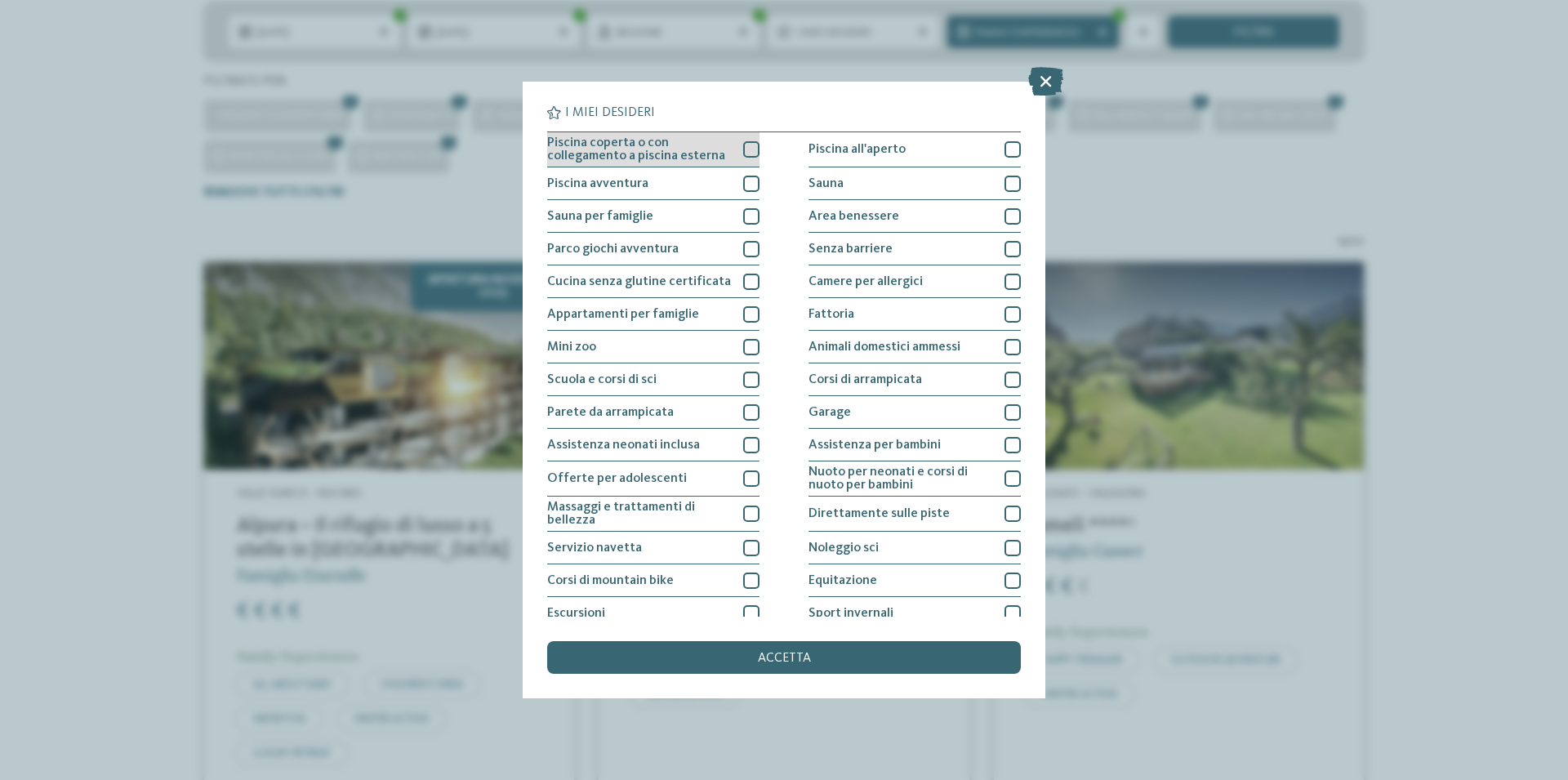
click at [745, 146] on div at bounding box center [751, 149] width 16 height 16
click at [750, 184] on div at bounding box center [751, 184] width 16 height 16
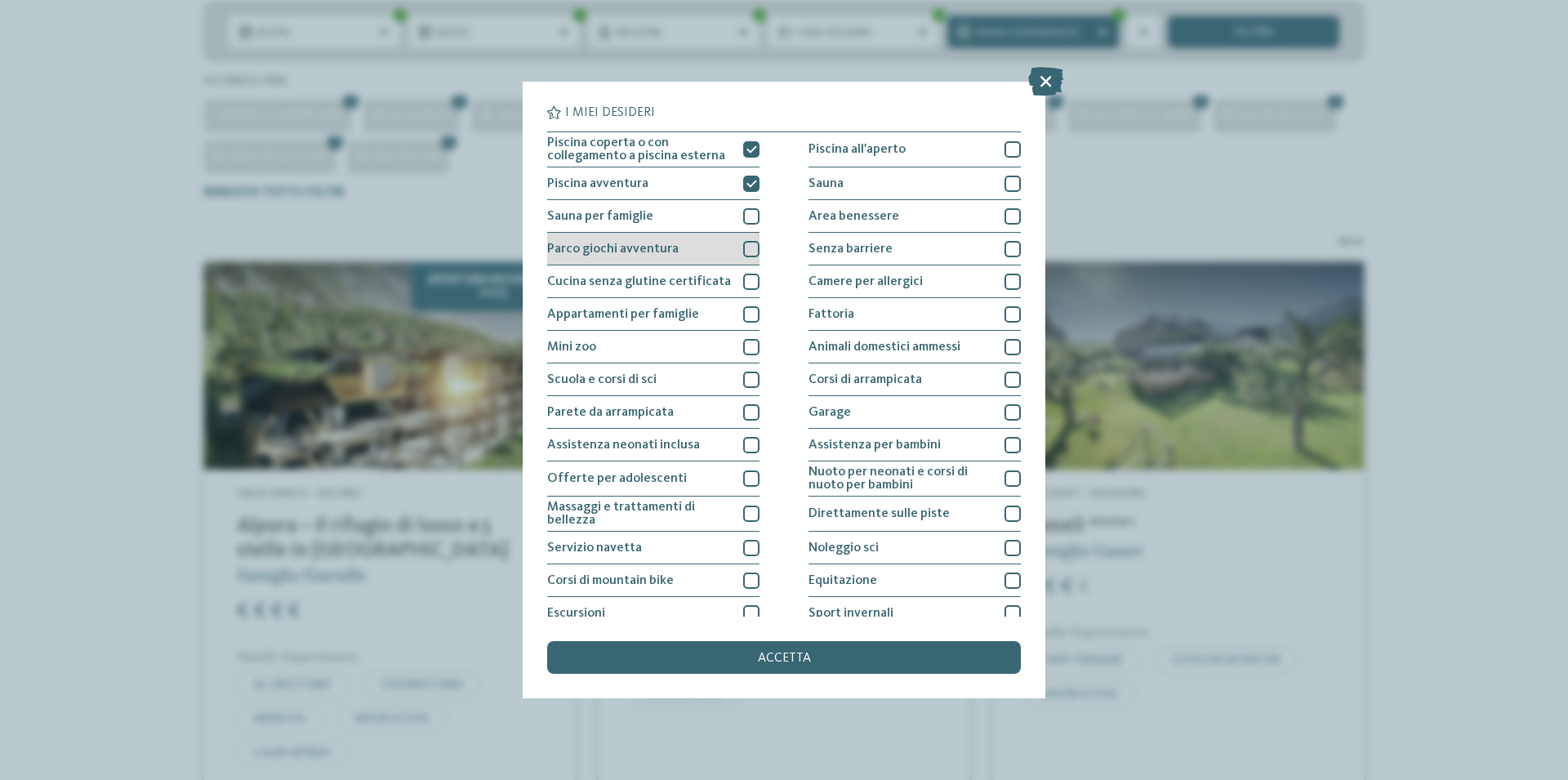
click at [743, 252] on div at bounding box center [751, 249] width 16 height 16
click at [748, 253] on div at bounding box center [751, 249] width 16 height 16
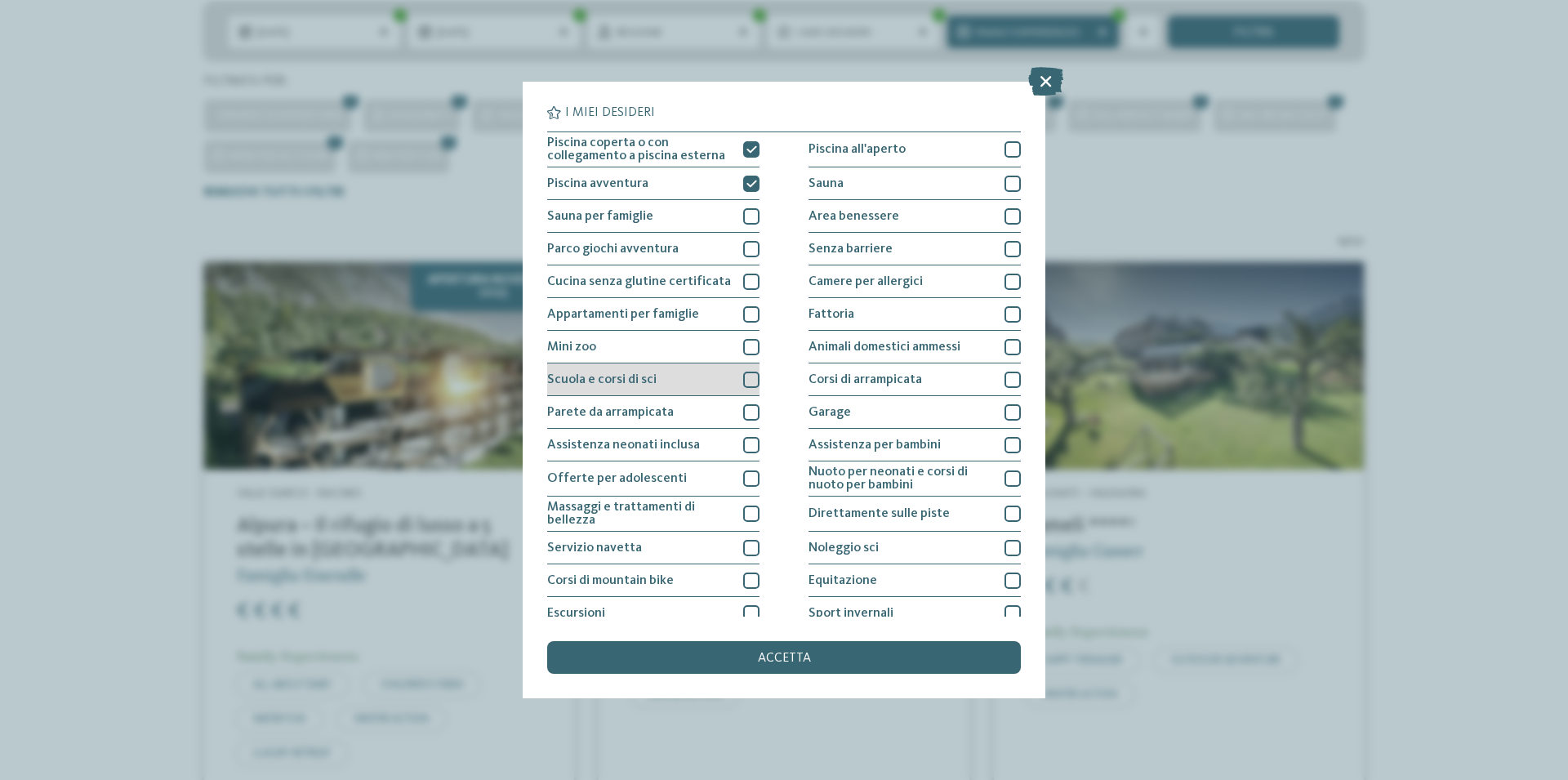
click at [746, 386] on div at bounding box center [751, 379] width 16 height 16
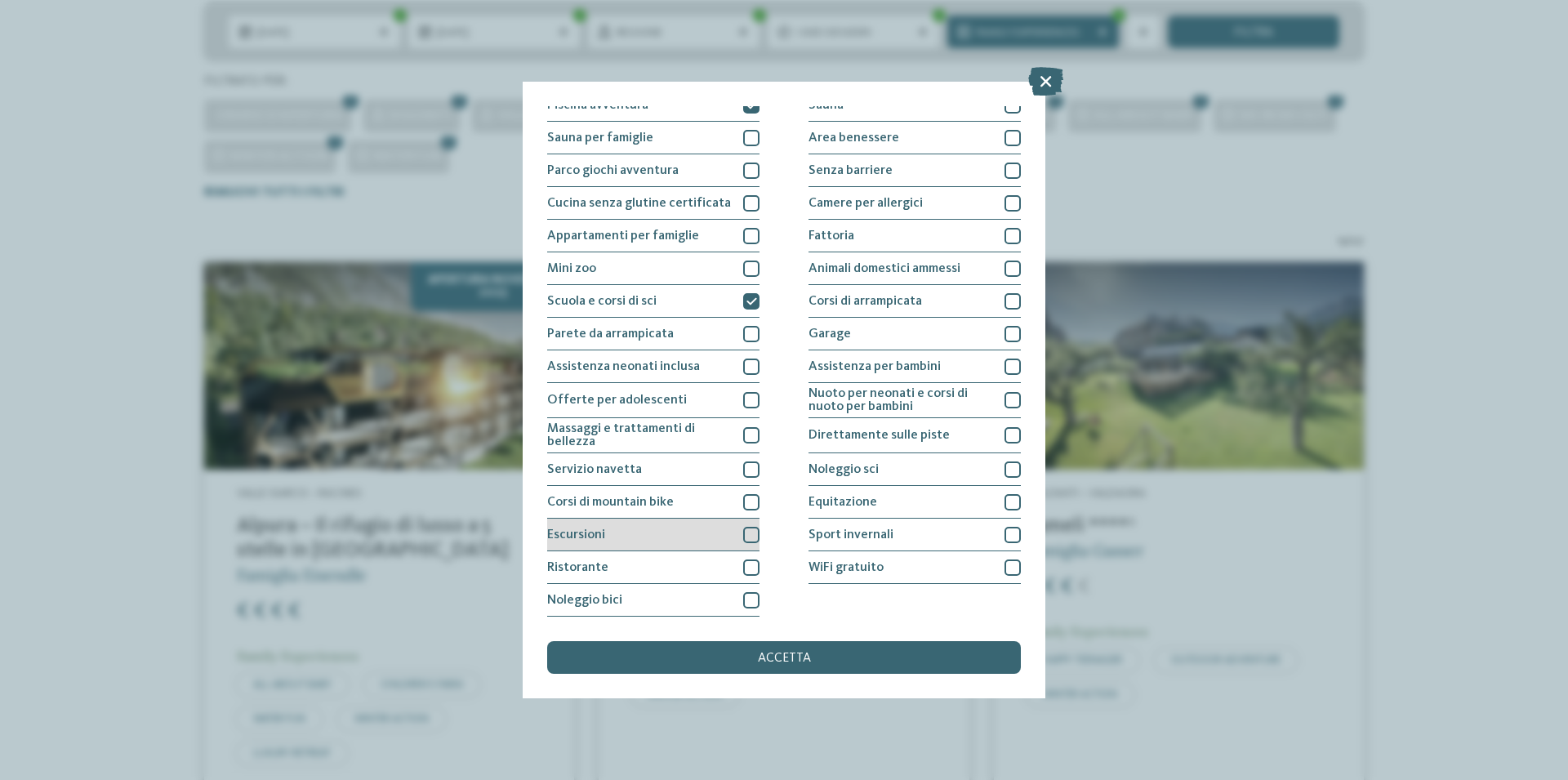
click at [746, 541] on div at bounding box center [751, 535] width 16 height 16
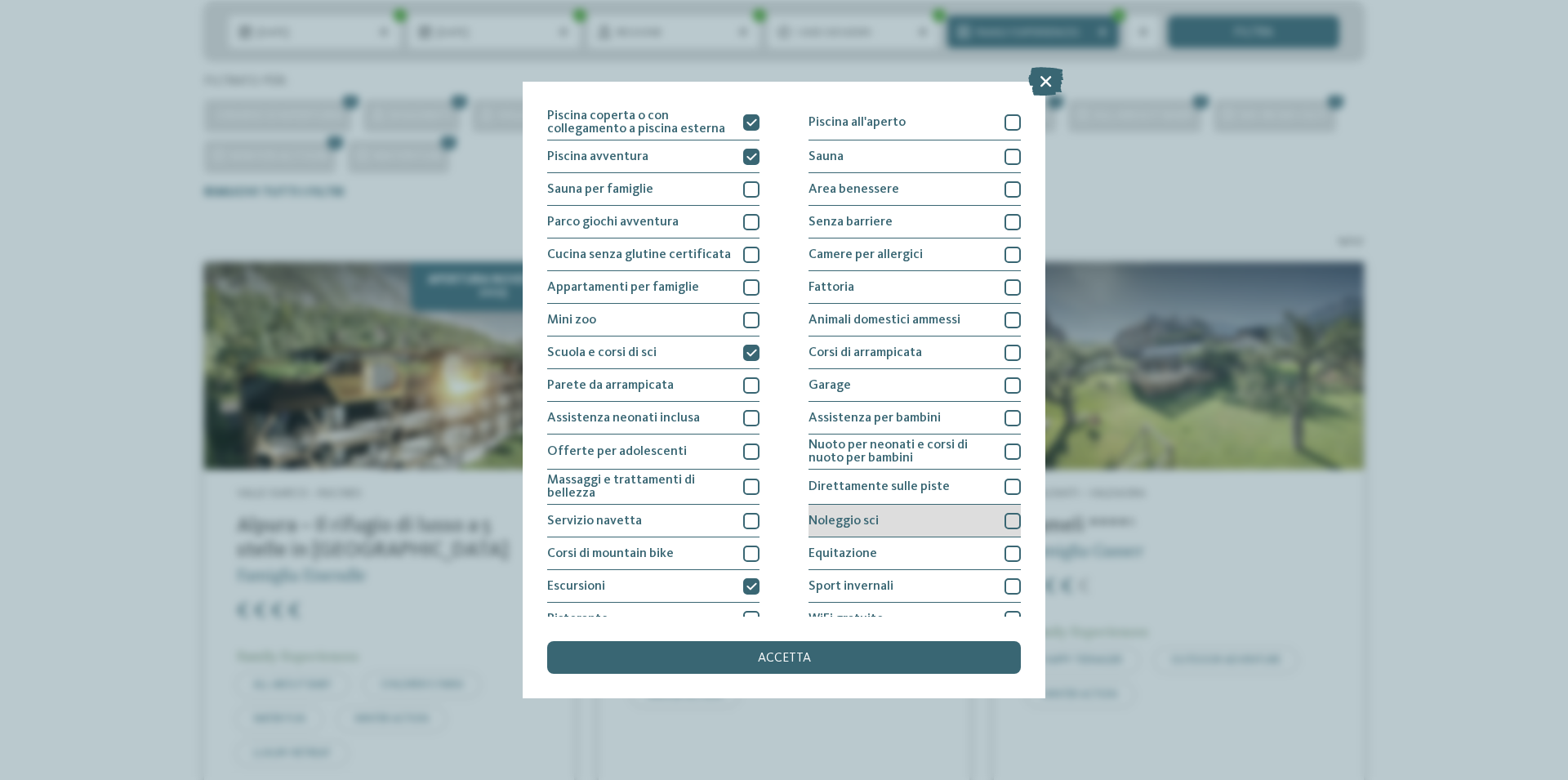
scroll to position [0, 0]
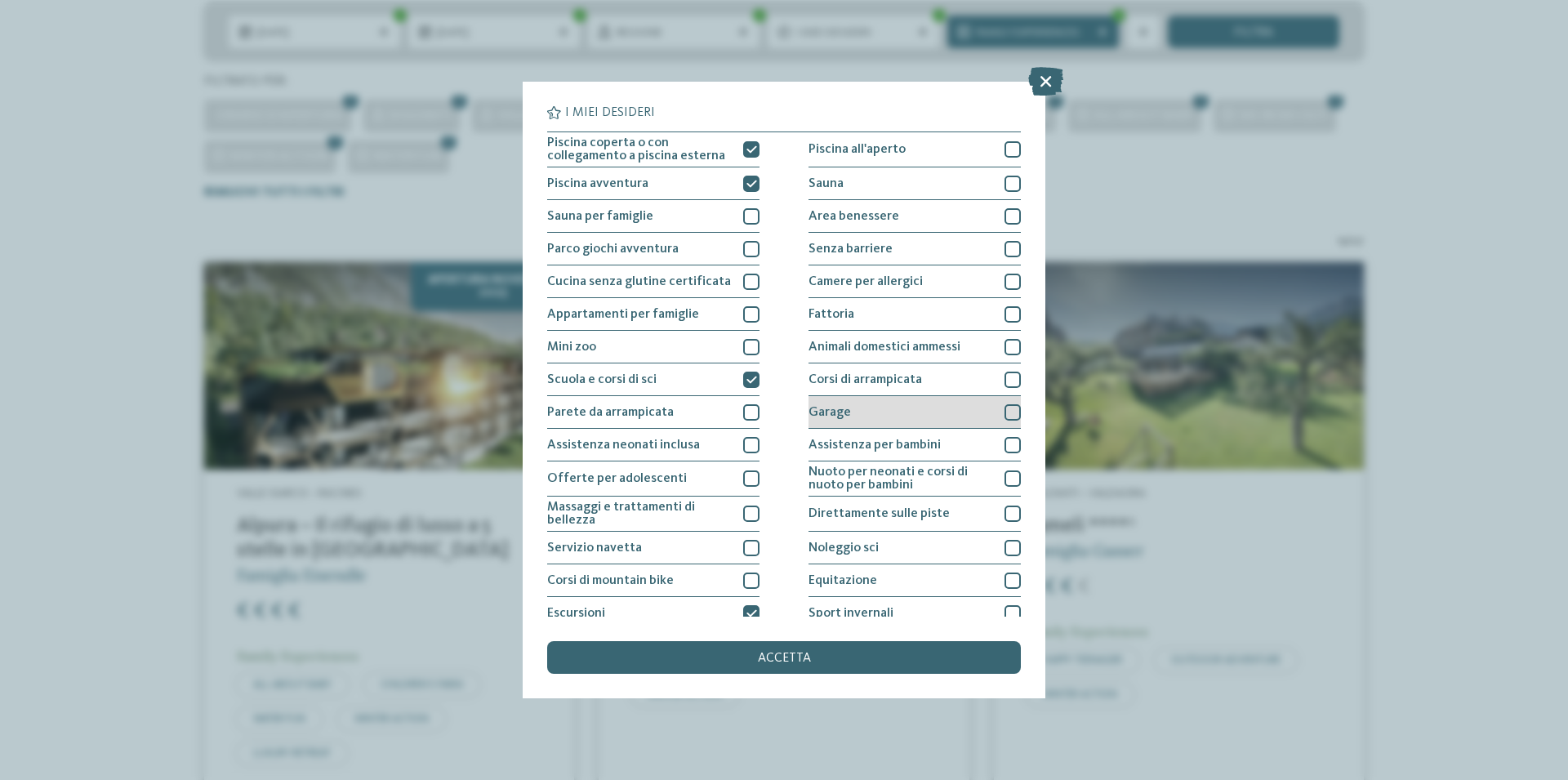
click at [1002, 402] on div "Garage" at bounding box center [915, 412] width 213 height 33
click at [1005, 443] on div at bounding box center [1013, 444] width 16 height 16
click at [1008, 444] on icon at bounding box center [1013, 444] width 11 height 10
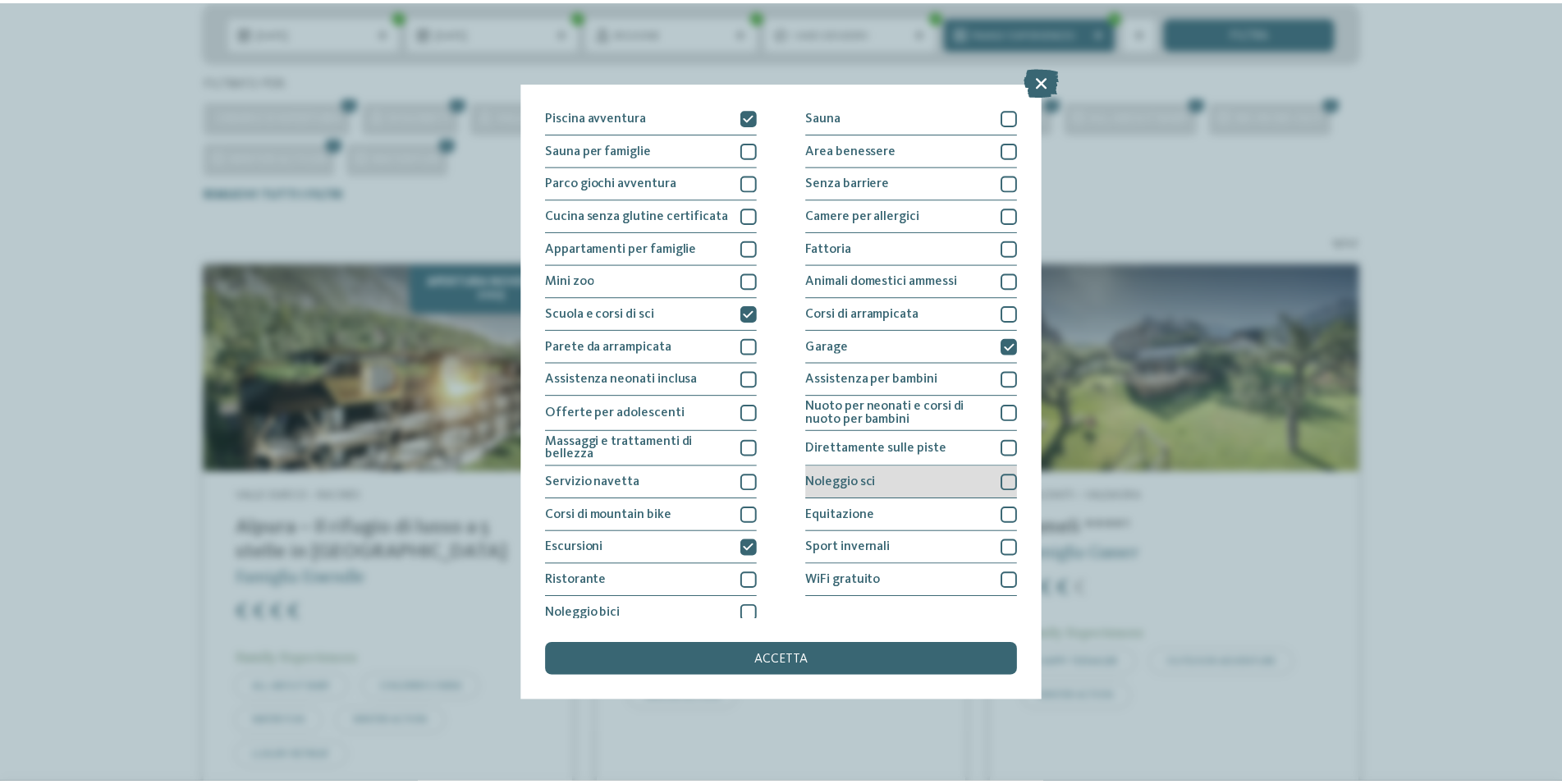
scroll to position [79, 0]
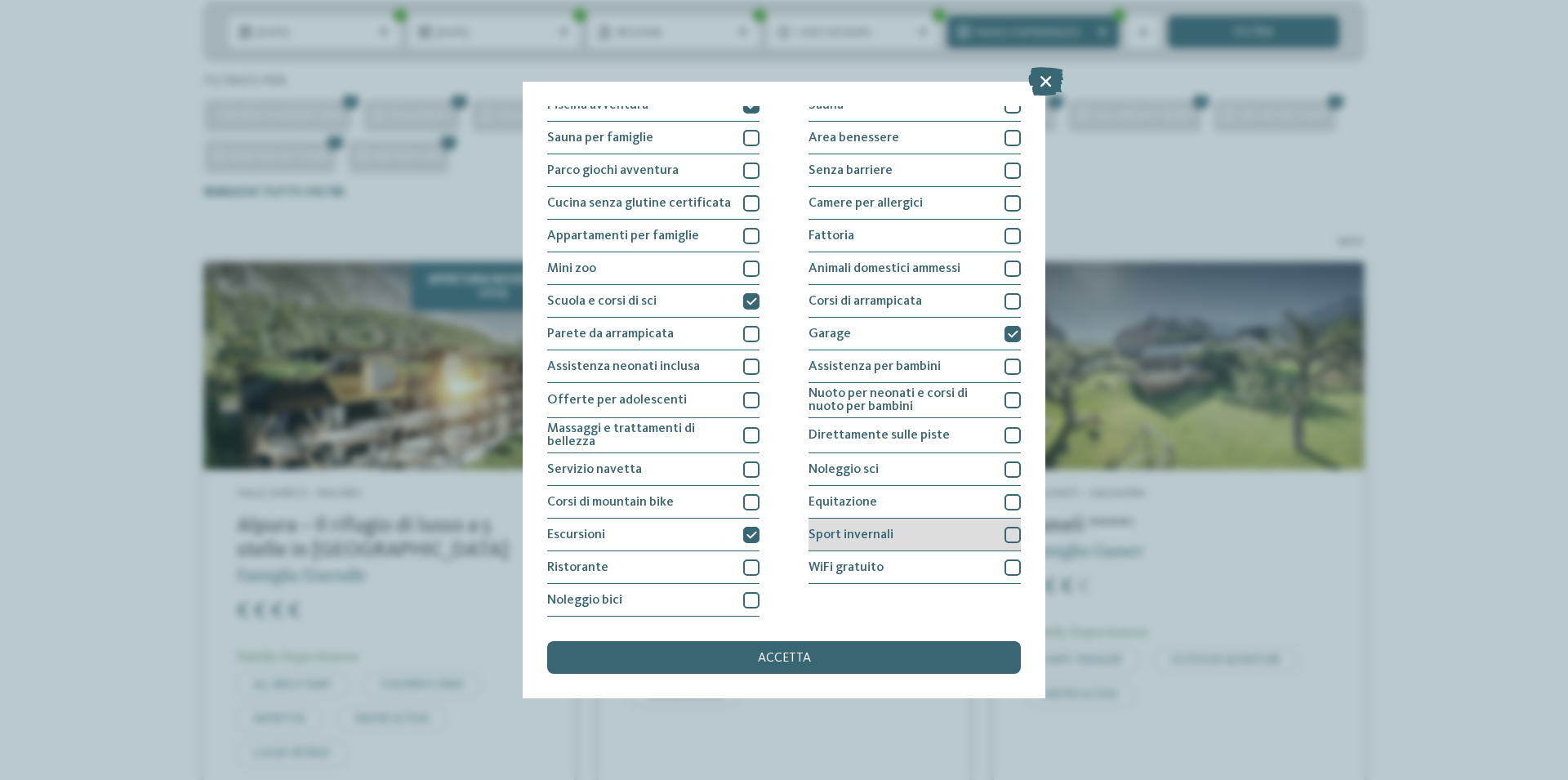
click at [1005, 531] on div at bounding box center [1013, 535] width 16 height 16
click at [888, 656] on div "accetta" at bounding box center [784, 657] width 474 height 33
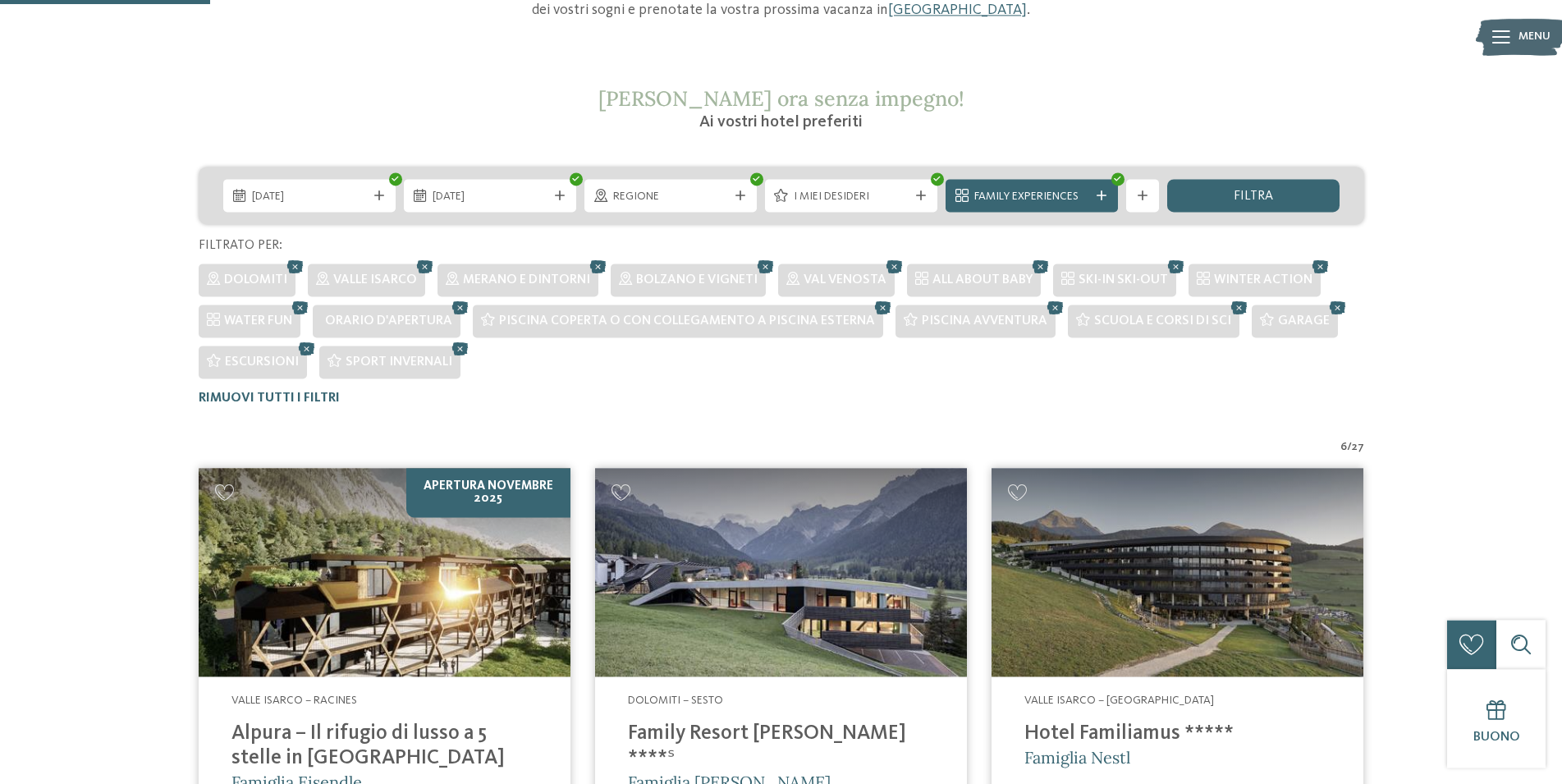
scroll to position [285, 0]
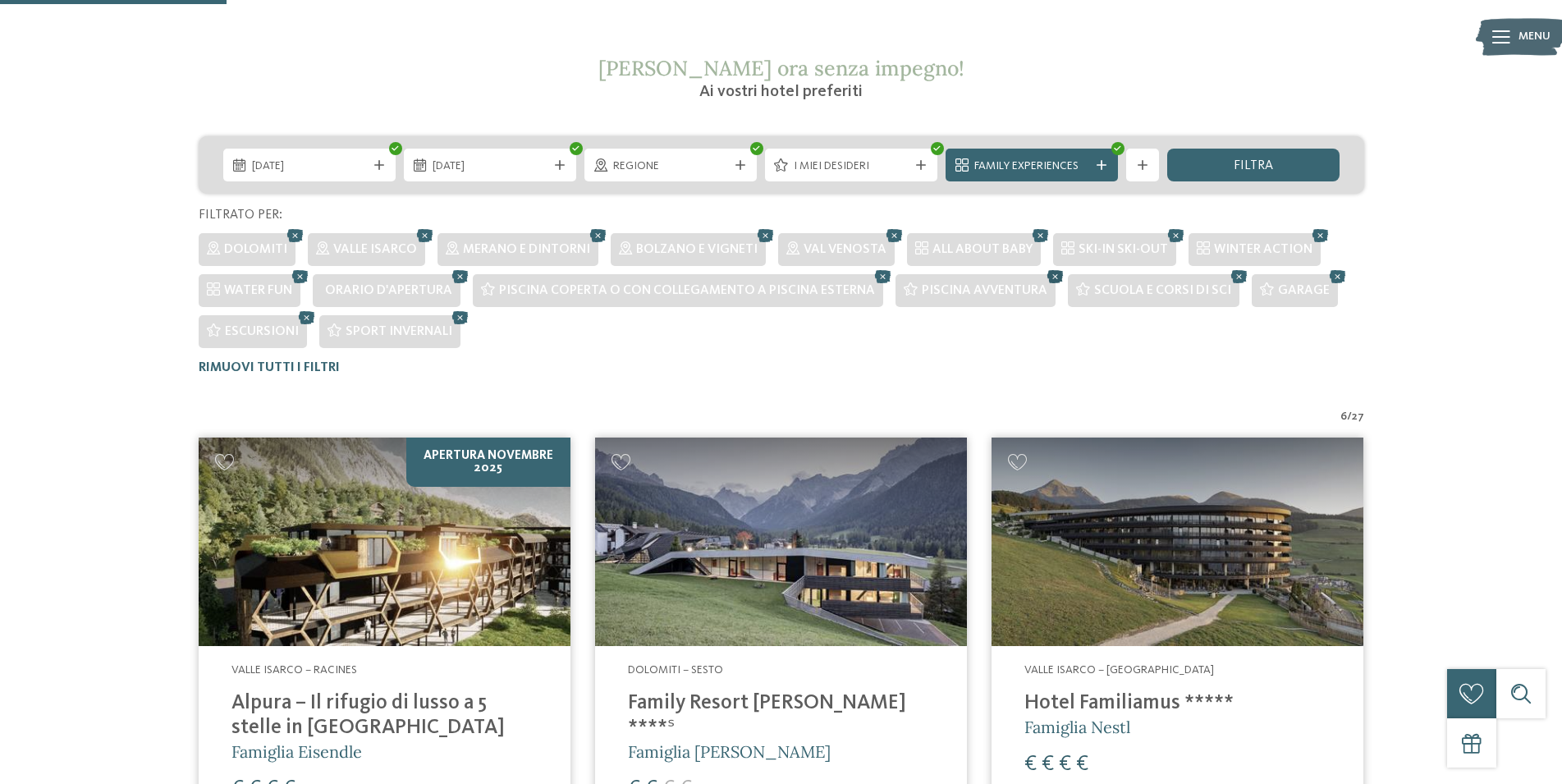
click at [1045, 280] on icon at bounding box center [1055, 276] width 24 height 22
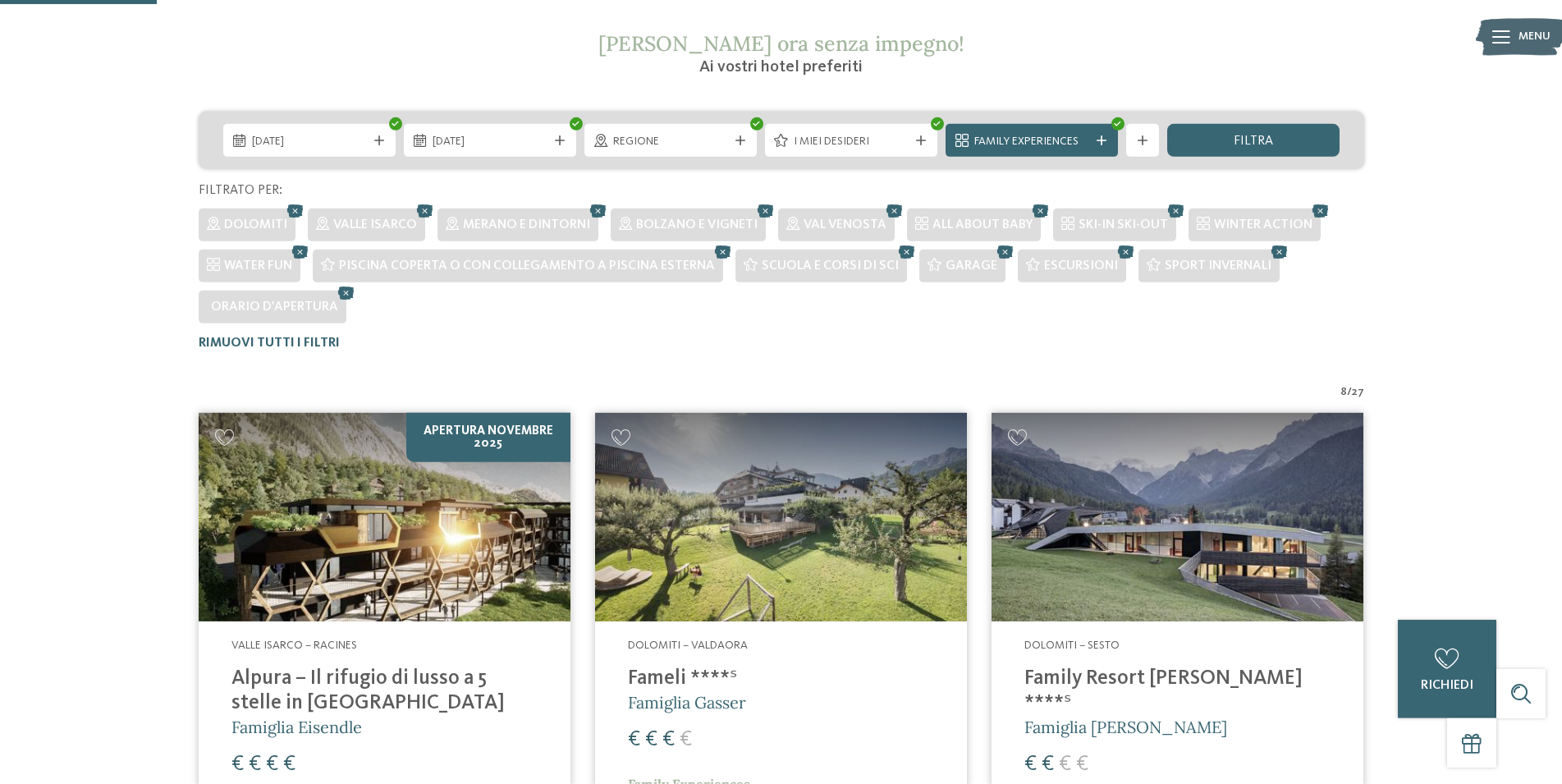
scroll to position [202, 0]
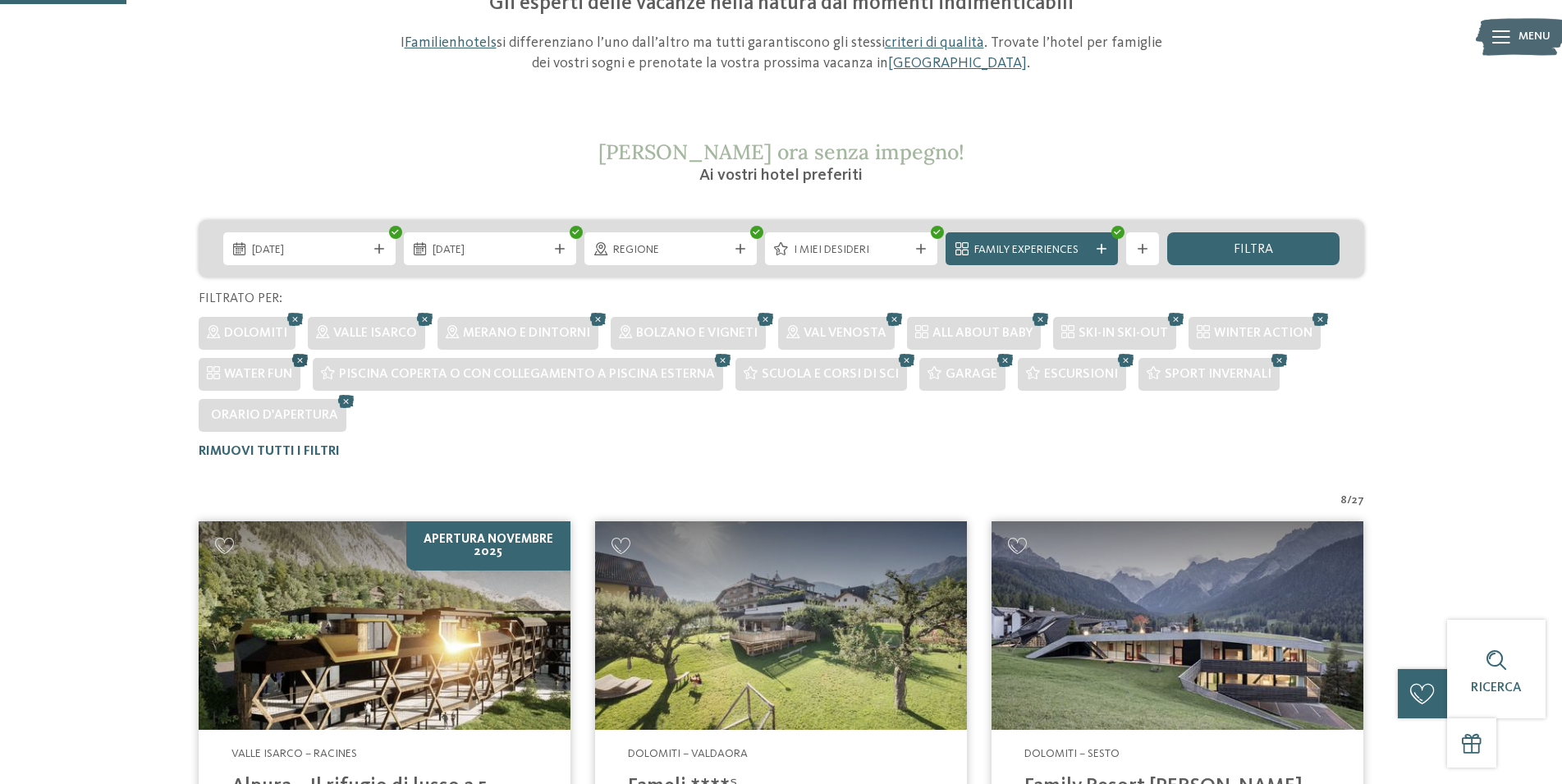
click at [300, 361] on icon at bounding box center [300, 361] width 24 height 22
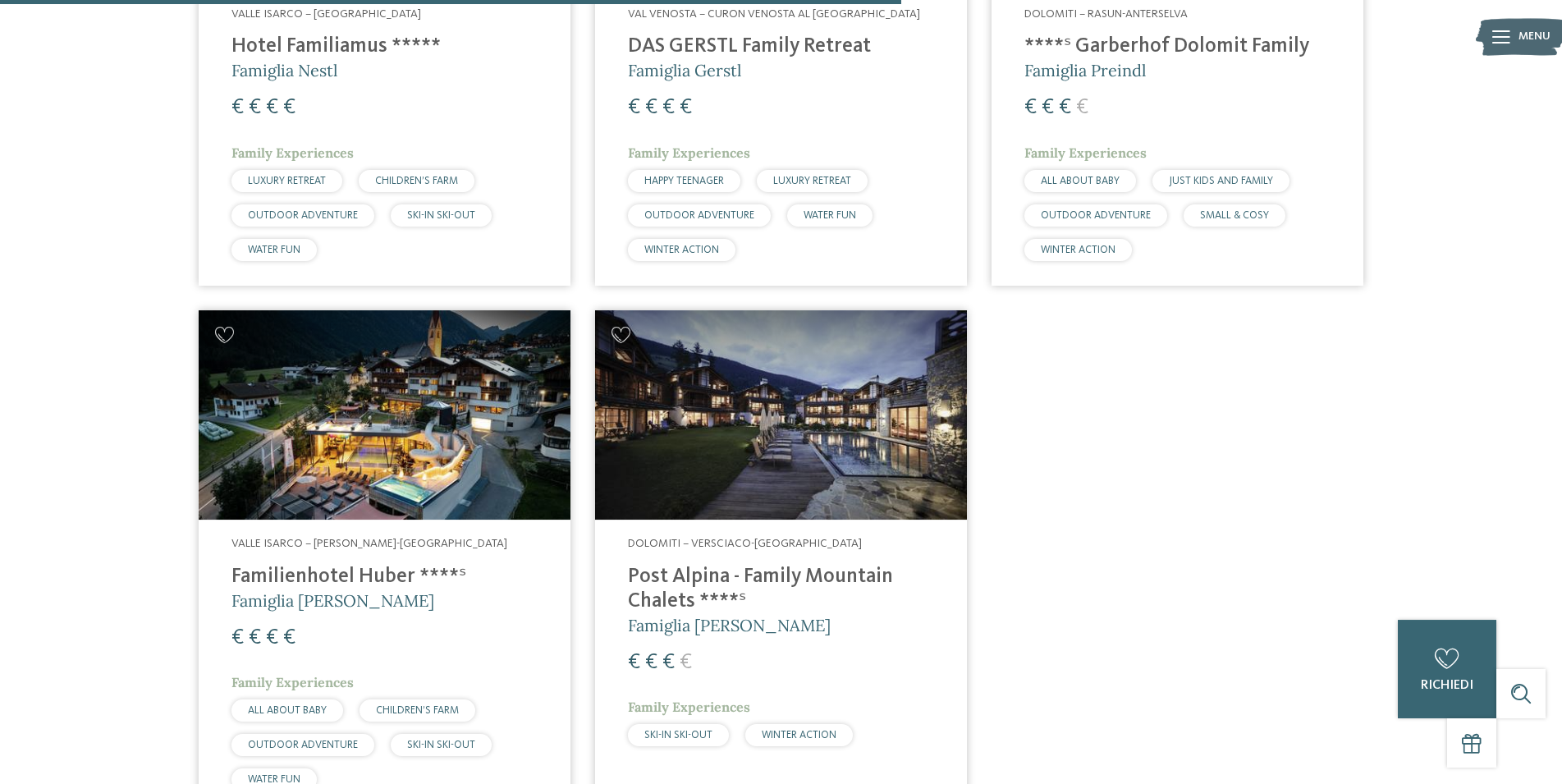
scroll to position [1500, 0]
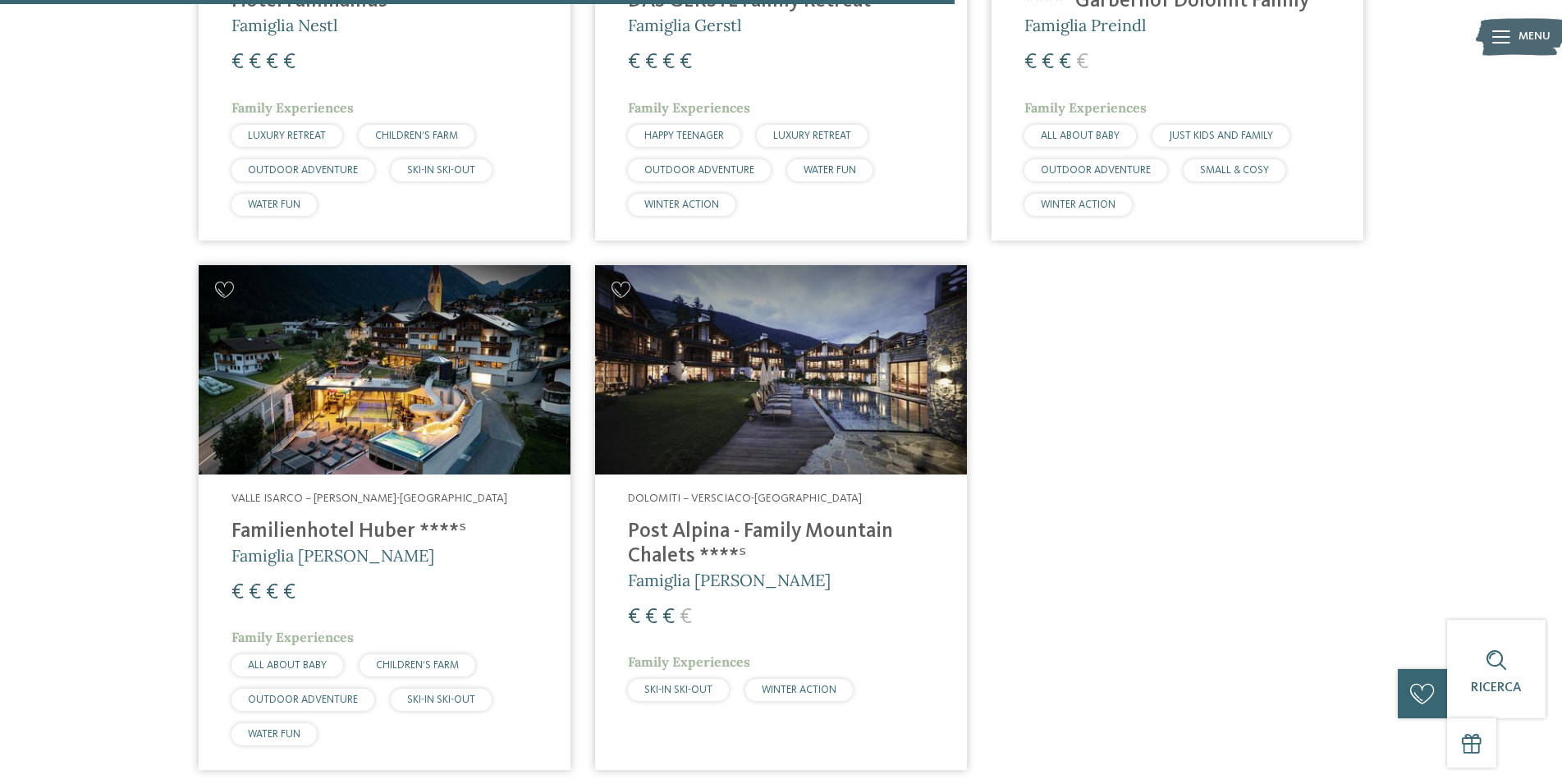
click at [733, 541] on h4 "Post Alpina - Family Mountain Chalets ****ˢ" at bounding box center [781, 544] width 306 height 49
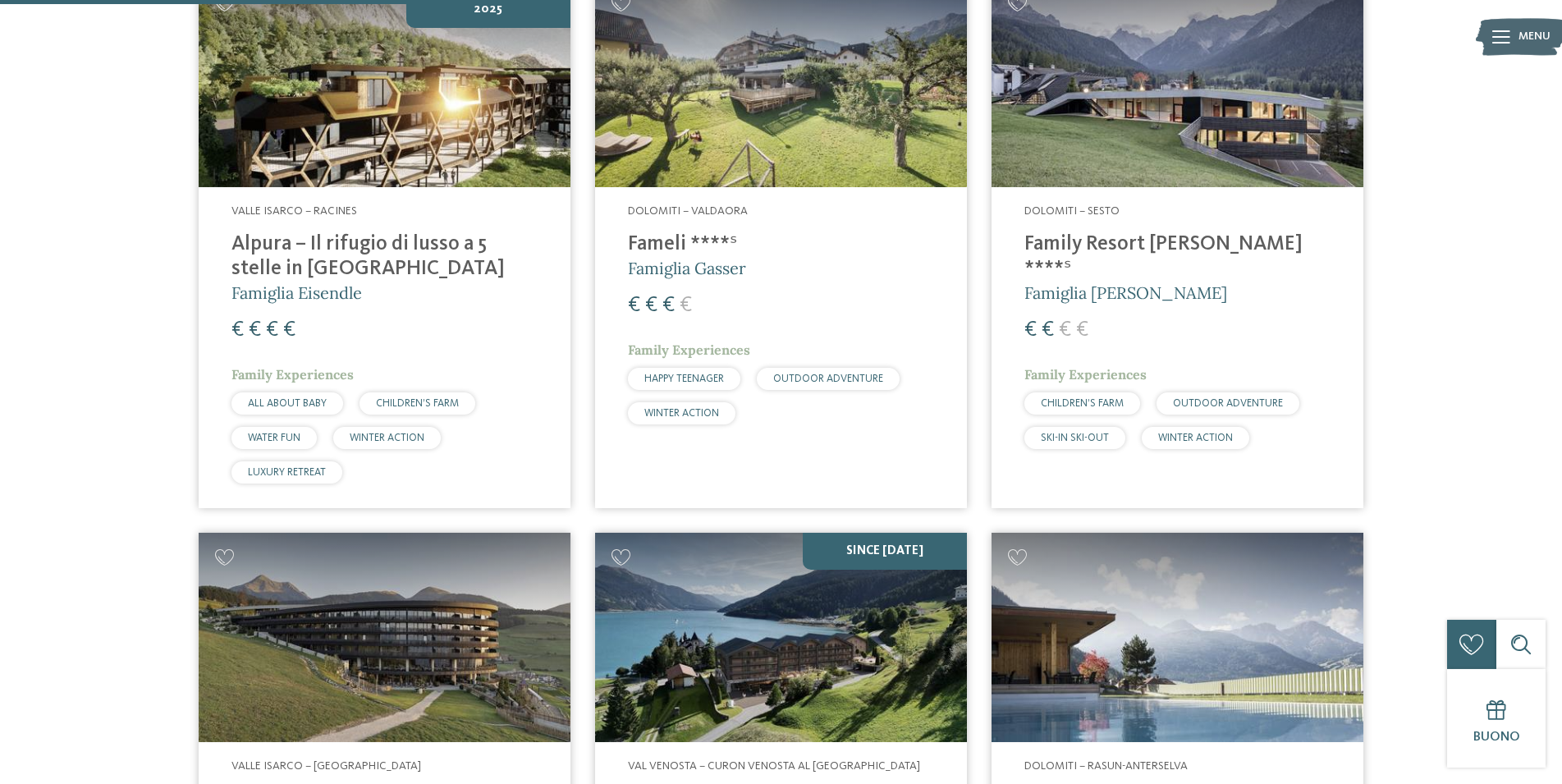
scroll to position [579, 0]
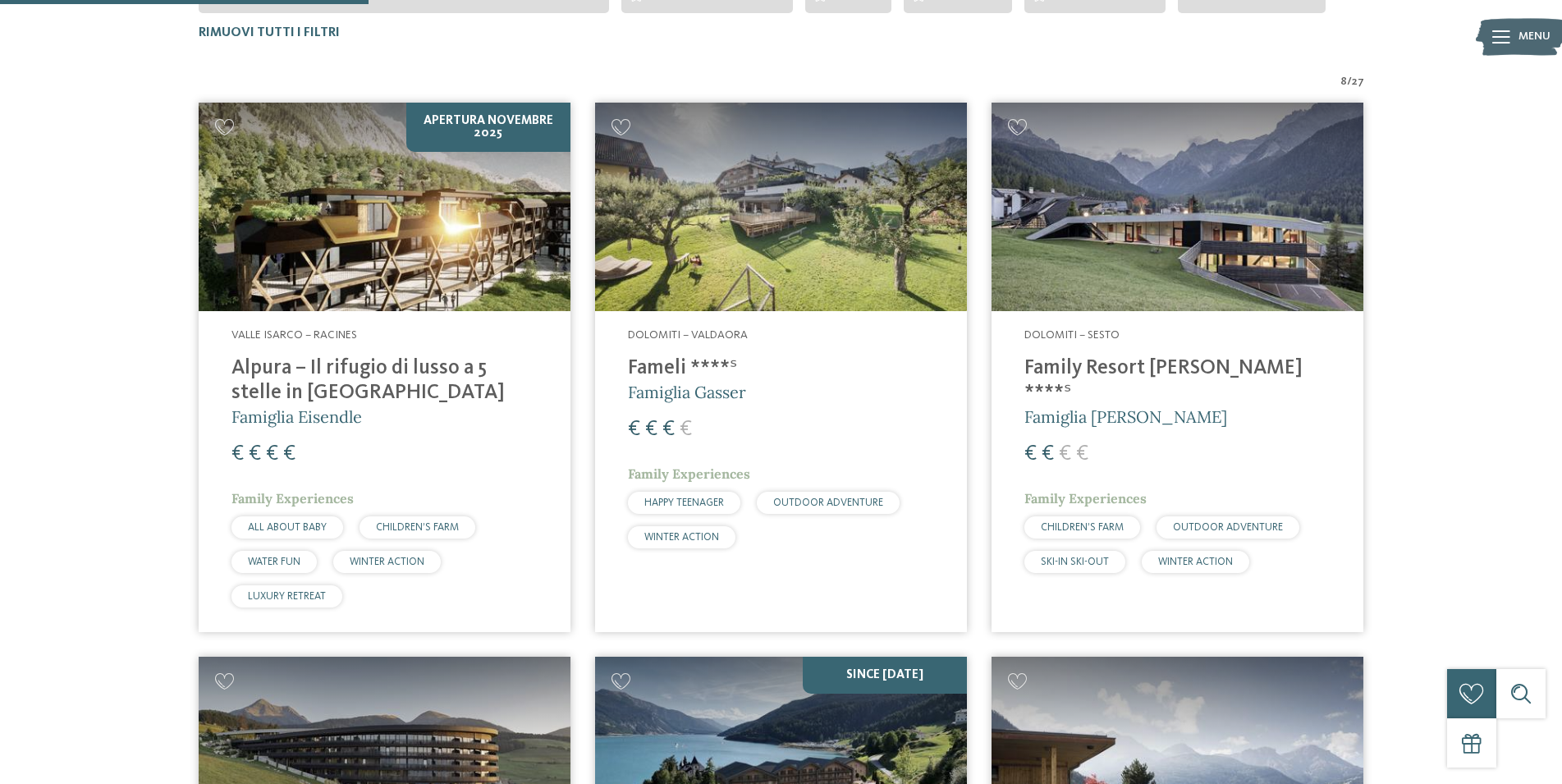
click at [1211, 197] on img at bounding box center [1177, 206] width 371 height 209
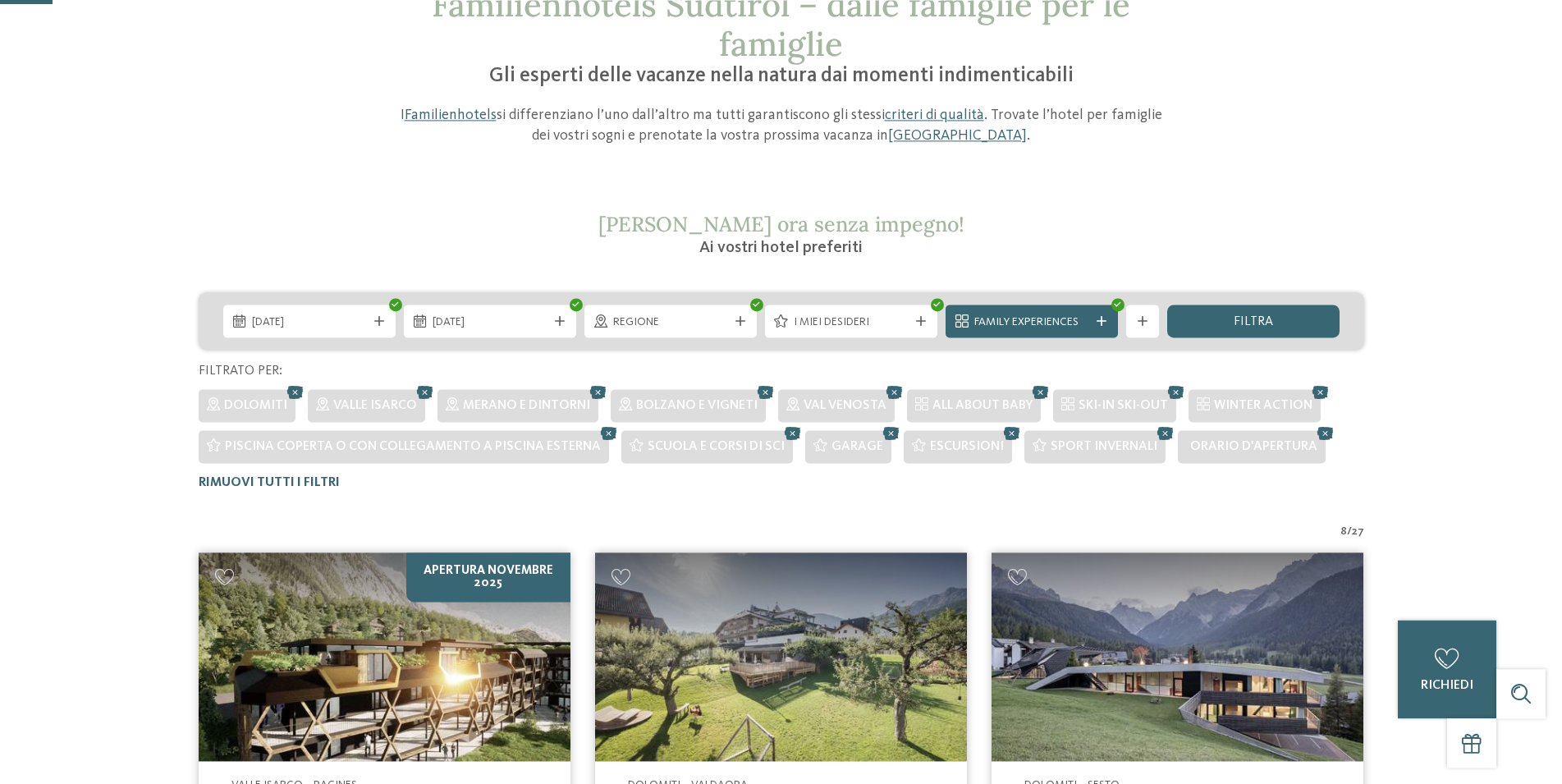
scroll to position [0, 0]
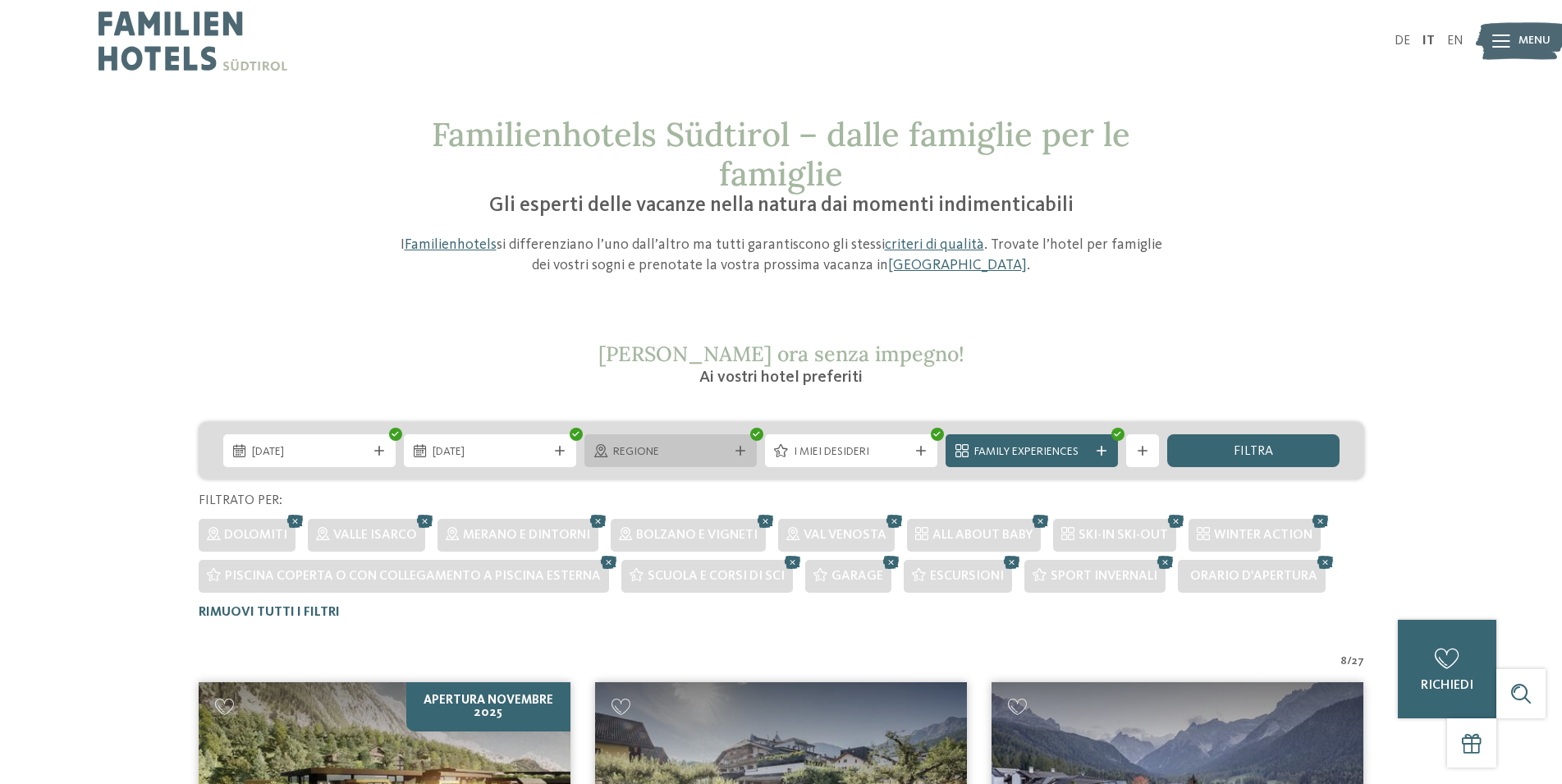
click at [639, 440] on div "Regione" at bounding box center [670, 450] width 172 height 33
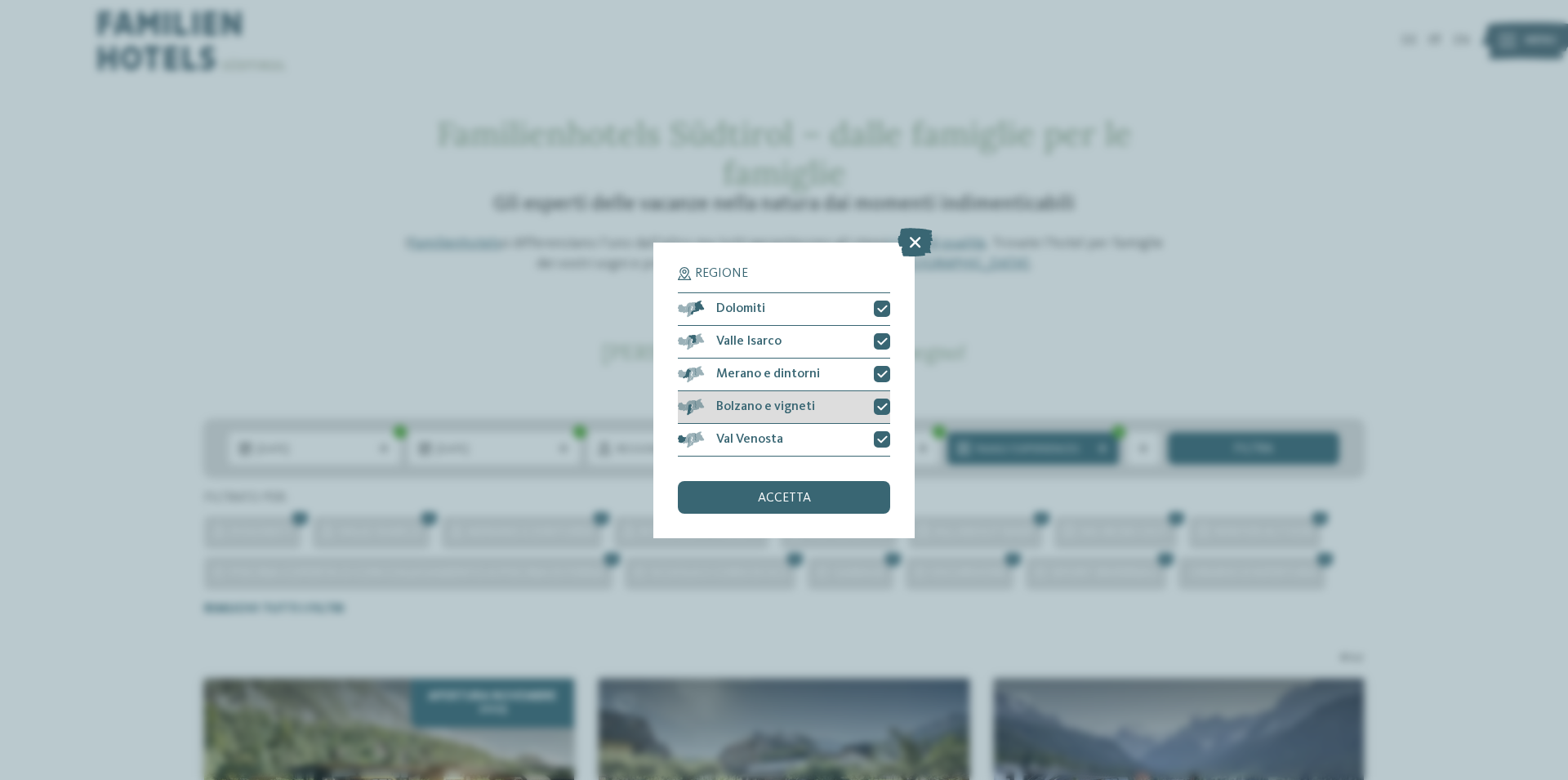
drag, startPoint x: 878, startPoint y: 433, endPoint x: 879, endPoint y: 406, distance: 27.0
click at [878, 431] on div at bounding box center [882, 439] width 16 height 16
drag, startPoint x: 879, startPoint y: 406, endPoint x: 880, endPoint y: 378, distance: 28.0
click at [879, 403] on icon at bounding box center [882, 406] width 11 height 10
click at [880, 377] on icon at bounding box center [882, 373] width 11 height 10
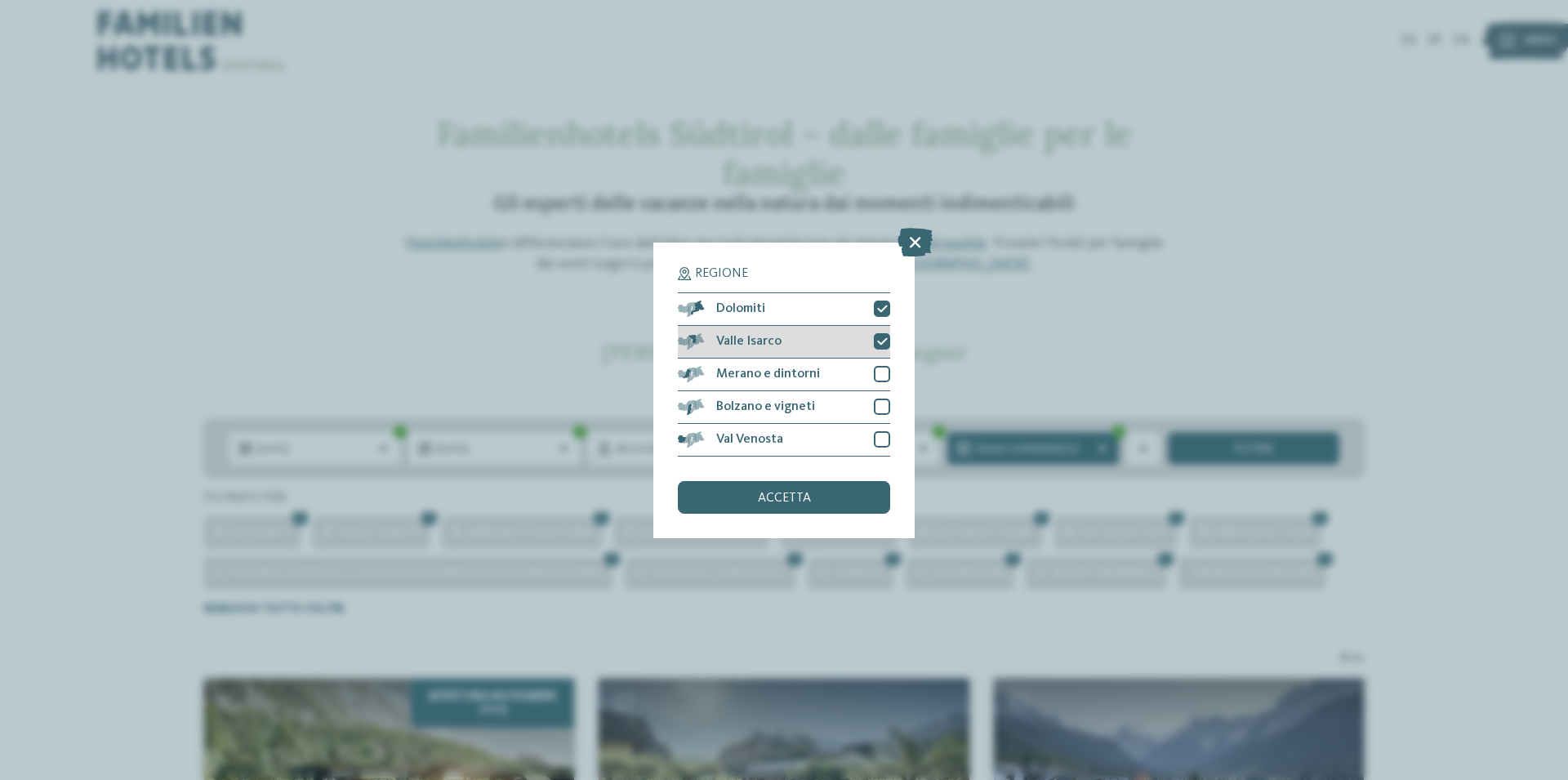
click at [880, 338] on icon at bounding box center [882, 341] width 11 height 10
click at [834, 502] on div "accetta" at bounding box center [784, 497] width 213 height 33
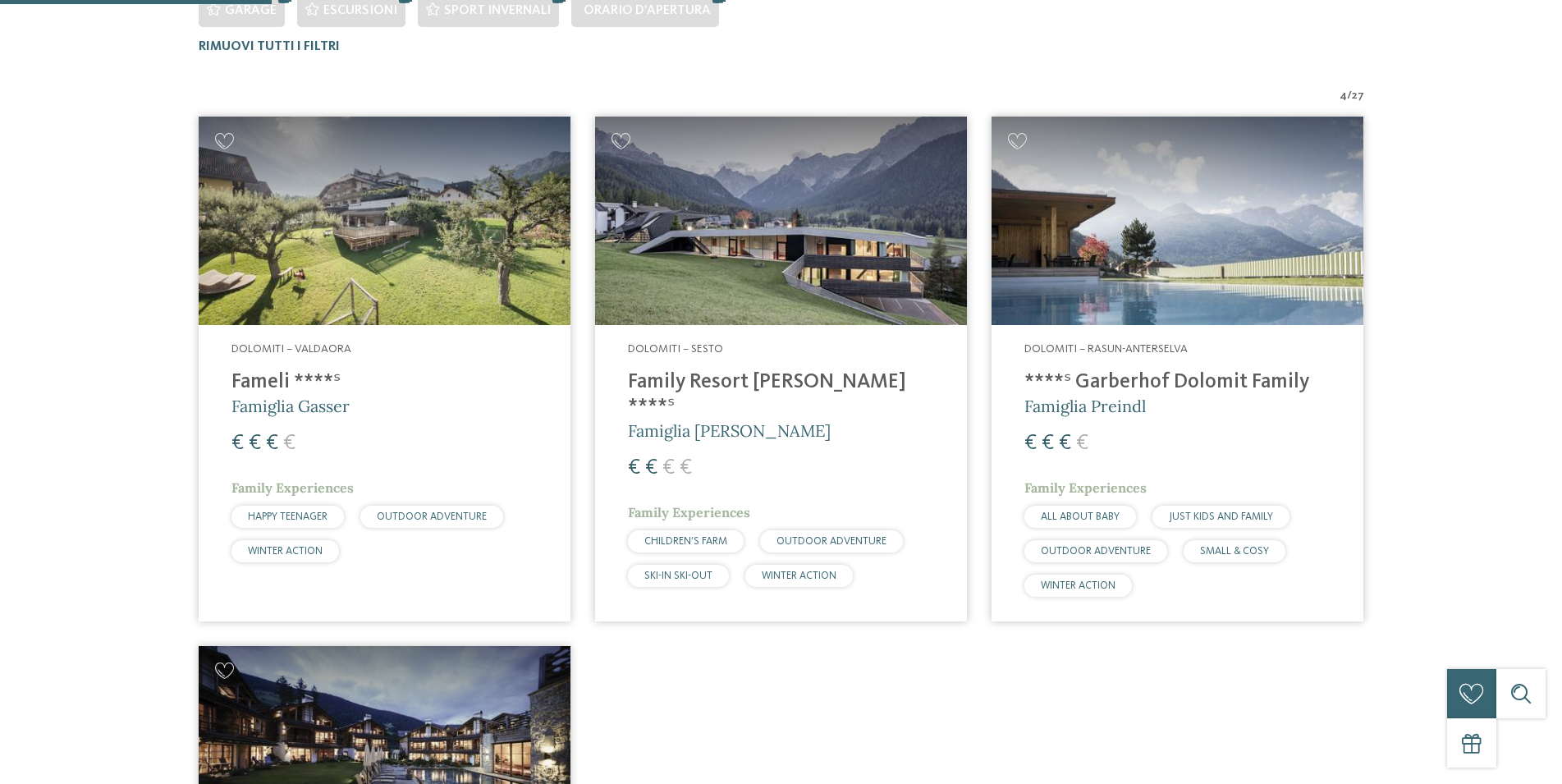
scroll to position [579, 0]
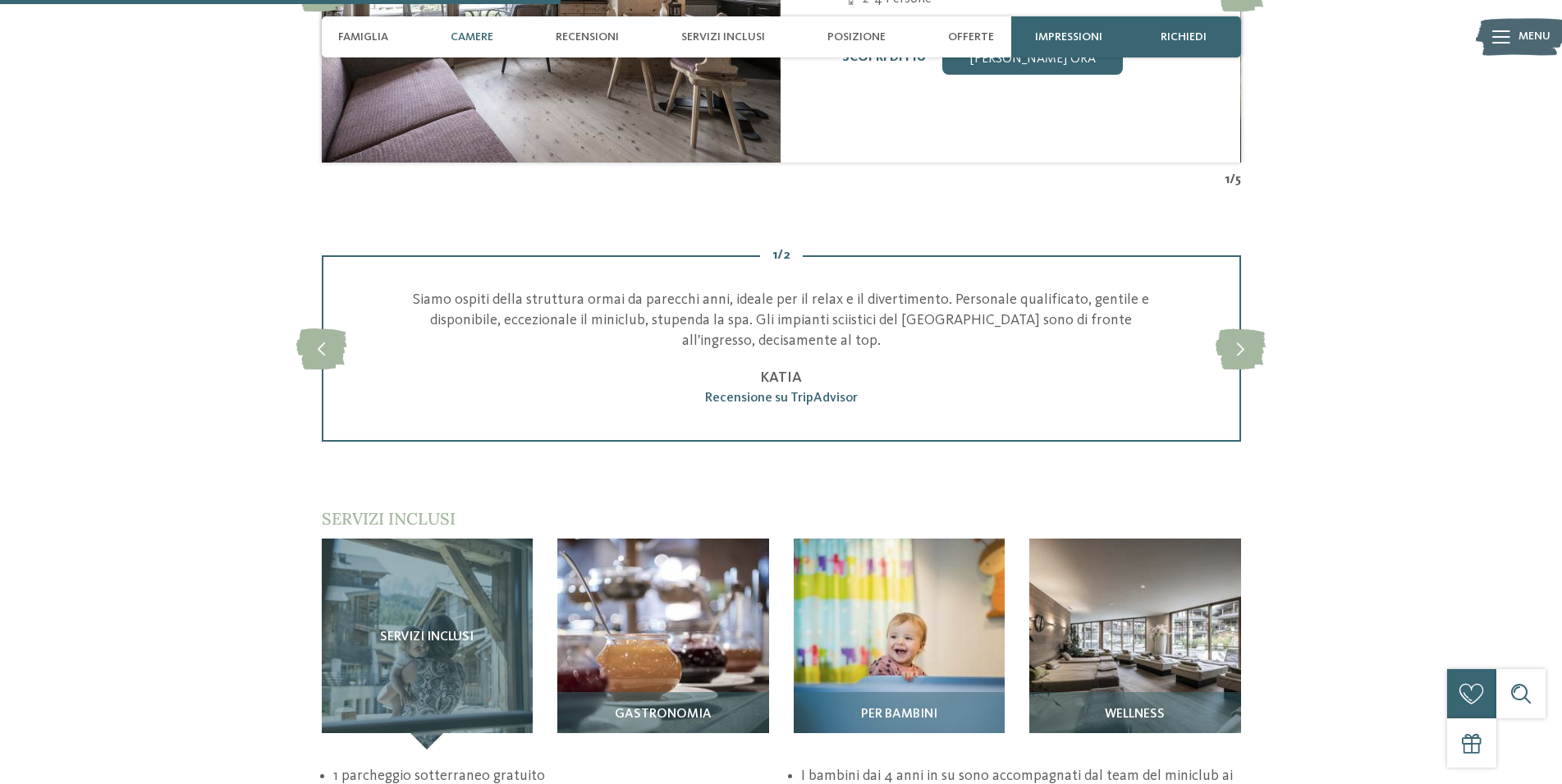
scroll to position [1842, 0]
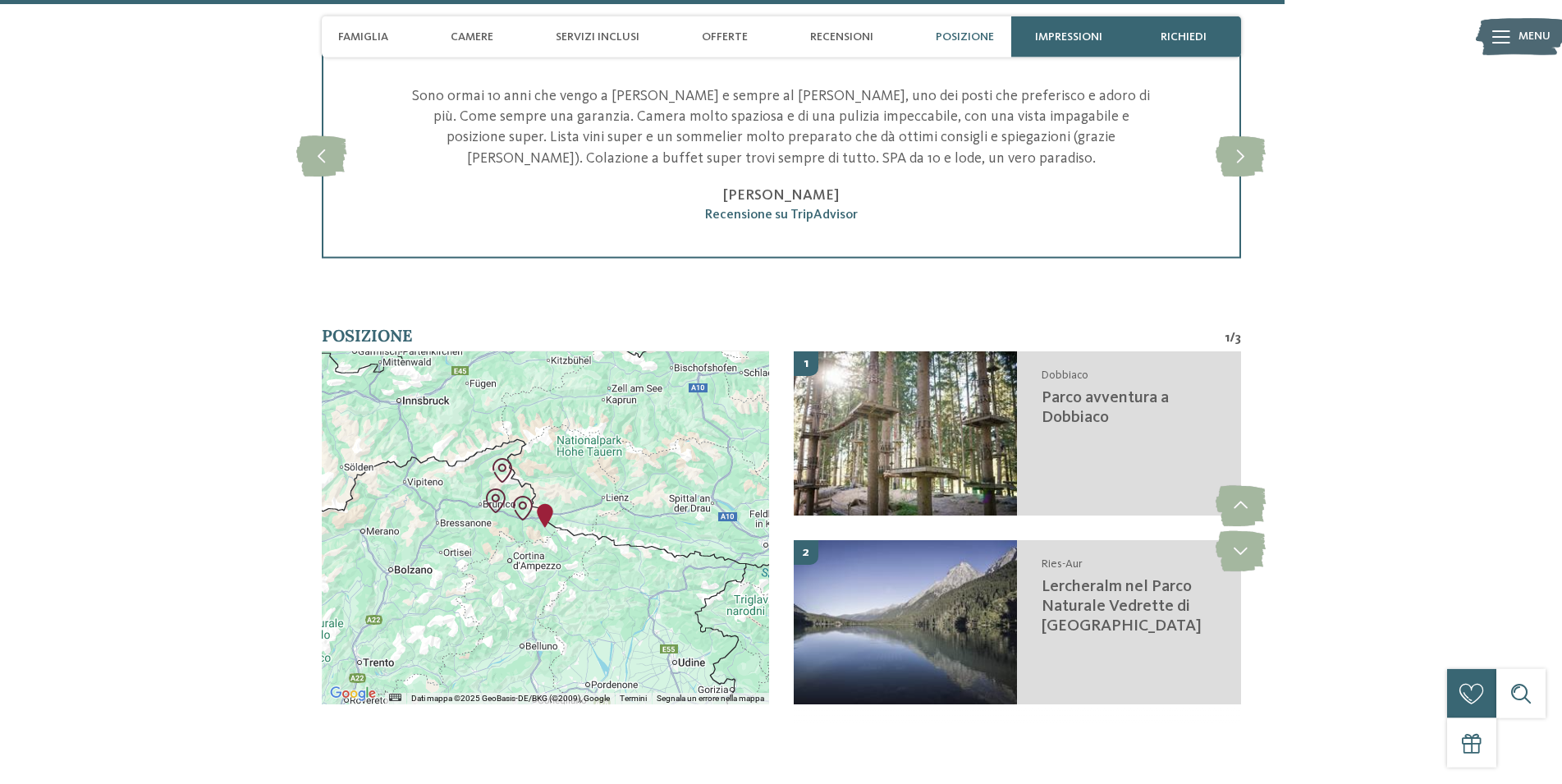
scroll to position [3767, 0]
